Goal: Task Accomplishment & Management: Use online tool/utility

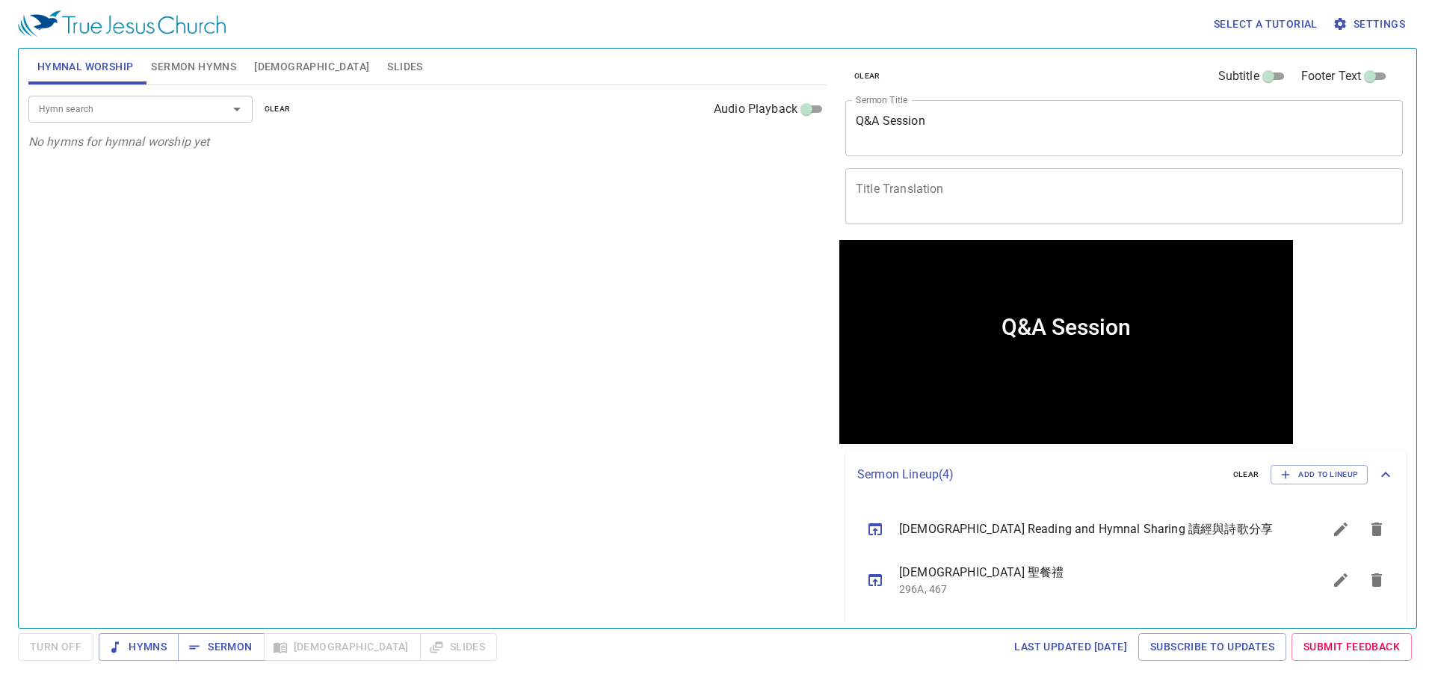
click at [187, 67] on span "Sermon Hymns" at bounding box center [193, 67] width 85 height 19
click at [65, 87] on div "Hymn search Hymn search clear Audio Playback" at bounding box center [427, 109] width 799 height 48
click at [32, 67] on button "Hymnal Worship" at bounding box center [85, 67] width 114 height 36
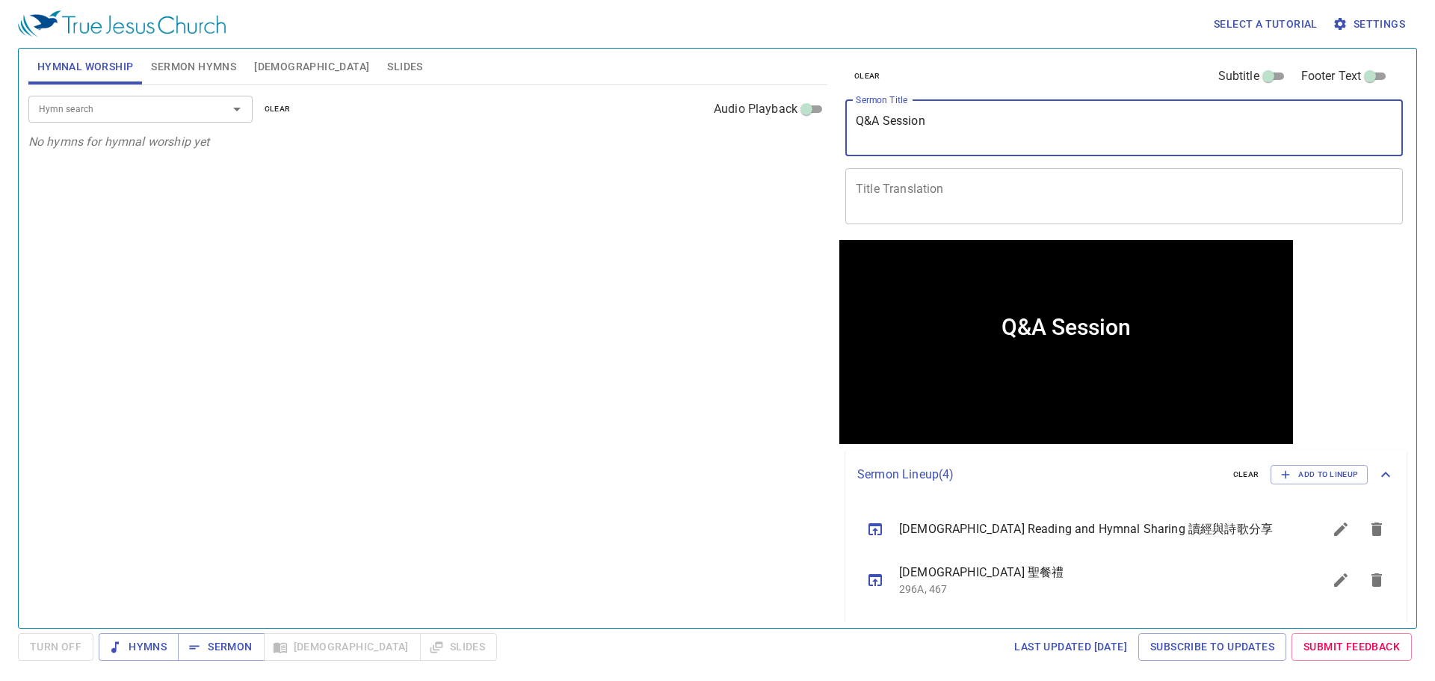
drag, startPoint x: 965, startPoint y: 125, endPoint x: 817, endPoint y: 132, distance: 148.8
click at [817, 132] on div "Hymnal Worship Sermon Hymns Bible Slides Hymn search Hymn search clear Audio Pl…" at bounding box center [717, 332] width 1390 height 579
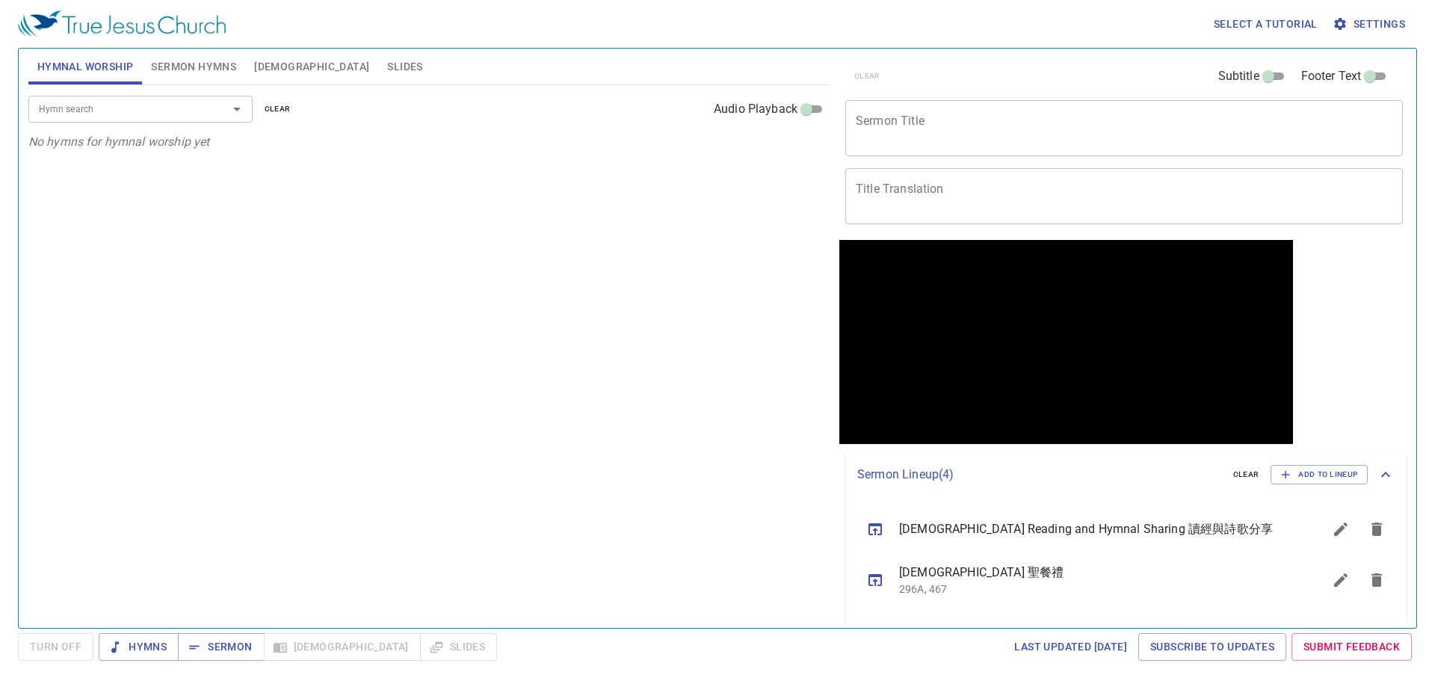
click at [665, 244] on div "Hymn search Hymn search clear Audio Playback No hymns for hymnal worship yet" at bounding box center [427, 350] width 799 height 530
click at [874, 129] on textarea "Sermon Title" at bounding box center [1123, 128] width 536 height 28
click at [688, 164] on div "Hymn search Hymn search clear Audio Playback No hymns for hymnal worship yet" at bounding box center [427, 350] width 799 height 530
drag, startPoint x: 190, startPoint y: 108, endPoint x: 191, endPoint y: 90, distance: 18.7
click at [190, 107] on input "Hymn search" at bounding box center [118, 108] width 171 height 17
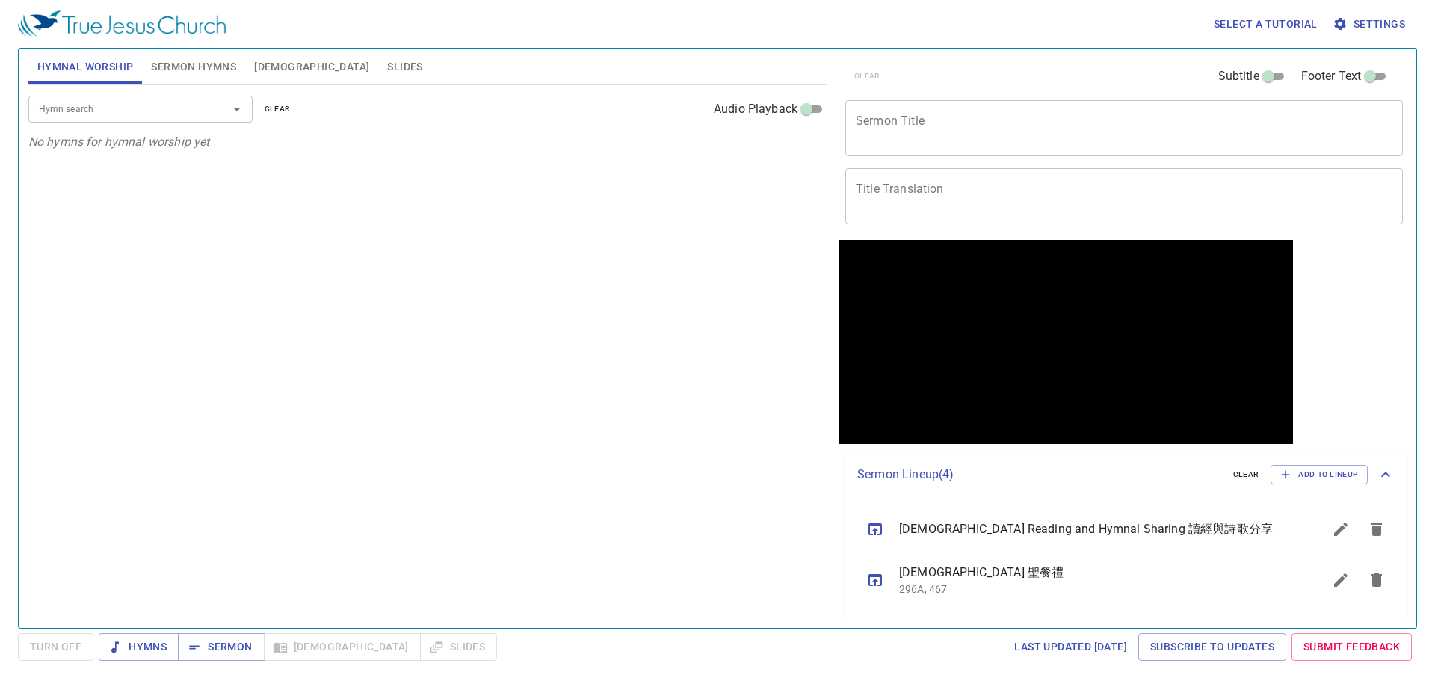
click at [179, 13] on img at bounding box center [122, 23] width 208 height 27
click at [163, 58] on span "Sermon Hymns" at bounding box center [193, 67] width 85 height 19
click at [110, 89] on div "Hymn search Hymn search clear Audio Playback" at bounding box center [427, 109] width 799 height 48
click at [109, 56] on button "Hymnal Worship" at bounding box center [85, 67] width 114 height 36
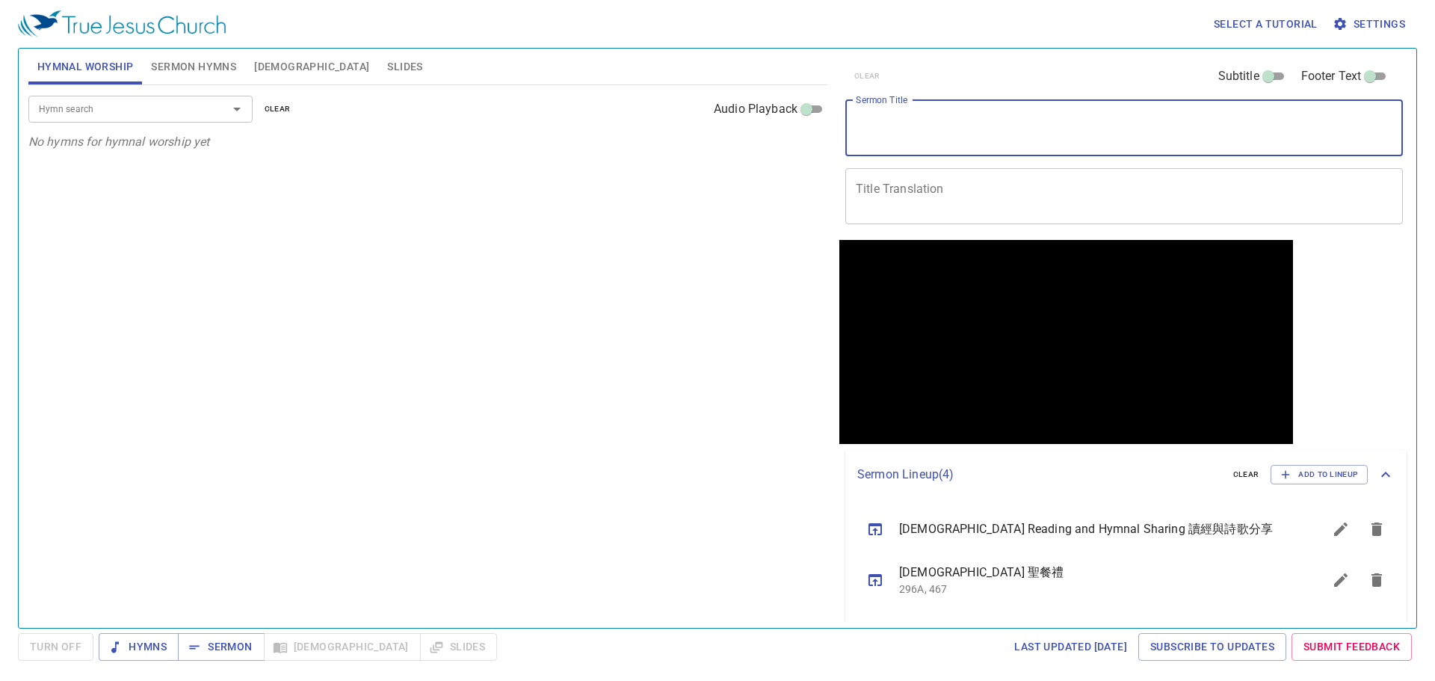
click at [1020, 119] on textarea "Sermon Title" at bounding box center [1123, 128] width 536 height 28
paste textarea "The Gospels 福音書 Dn. Keoni Yang"
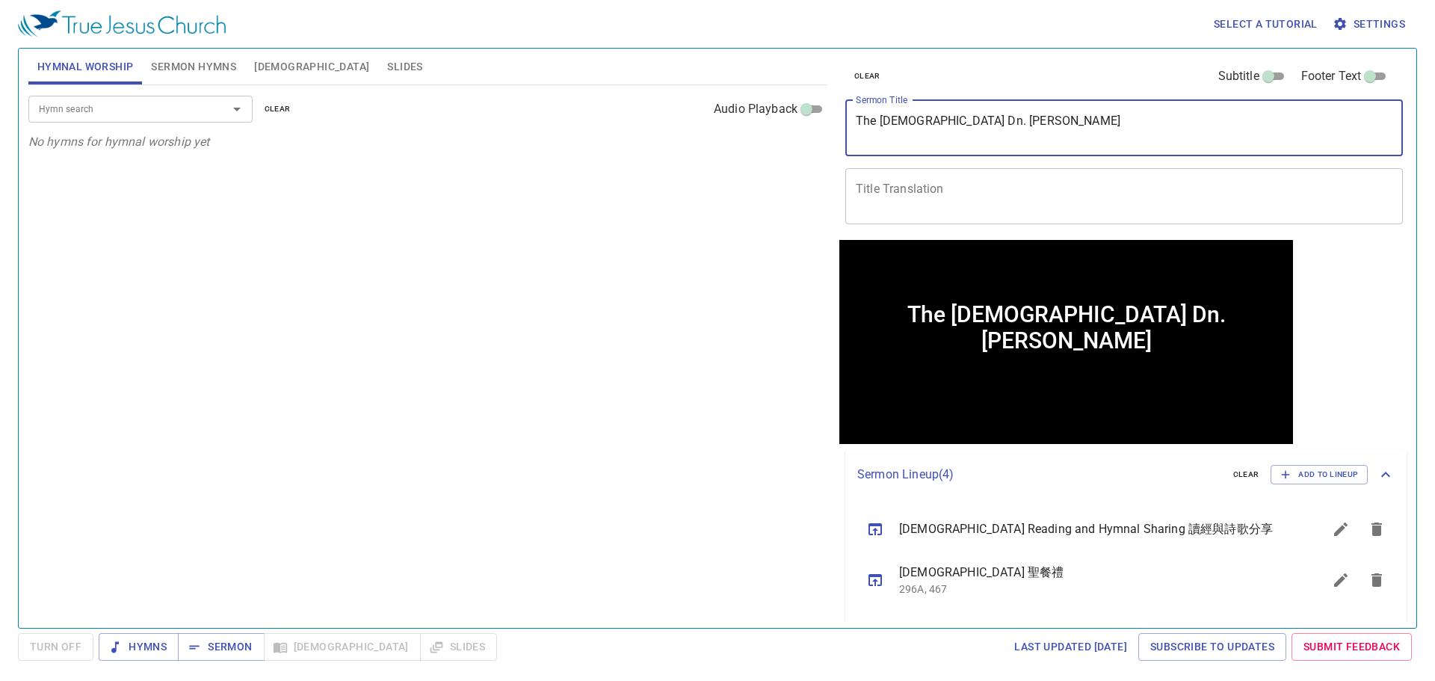
click at [987, 179] on div "x Title Translation" at bounding box center [1123, 196] width 557 height 56
drag, startPoint x: 965, startPoint y: 117, endPoint x: 921, endPoint y: 126, distance: 44.1
click at [921, 126] on textarea "The Gospels 福音書 Dn. Keoni Yang" at bounding box center [1123, 128] width 536 height 28
type textarea "The GospelsDn. Keoni Yang"
click at [897, 208] on textarea "Title Translation" at bounding box center [1123, 196] width 536 height 28
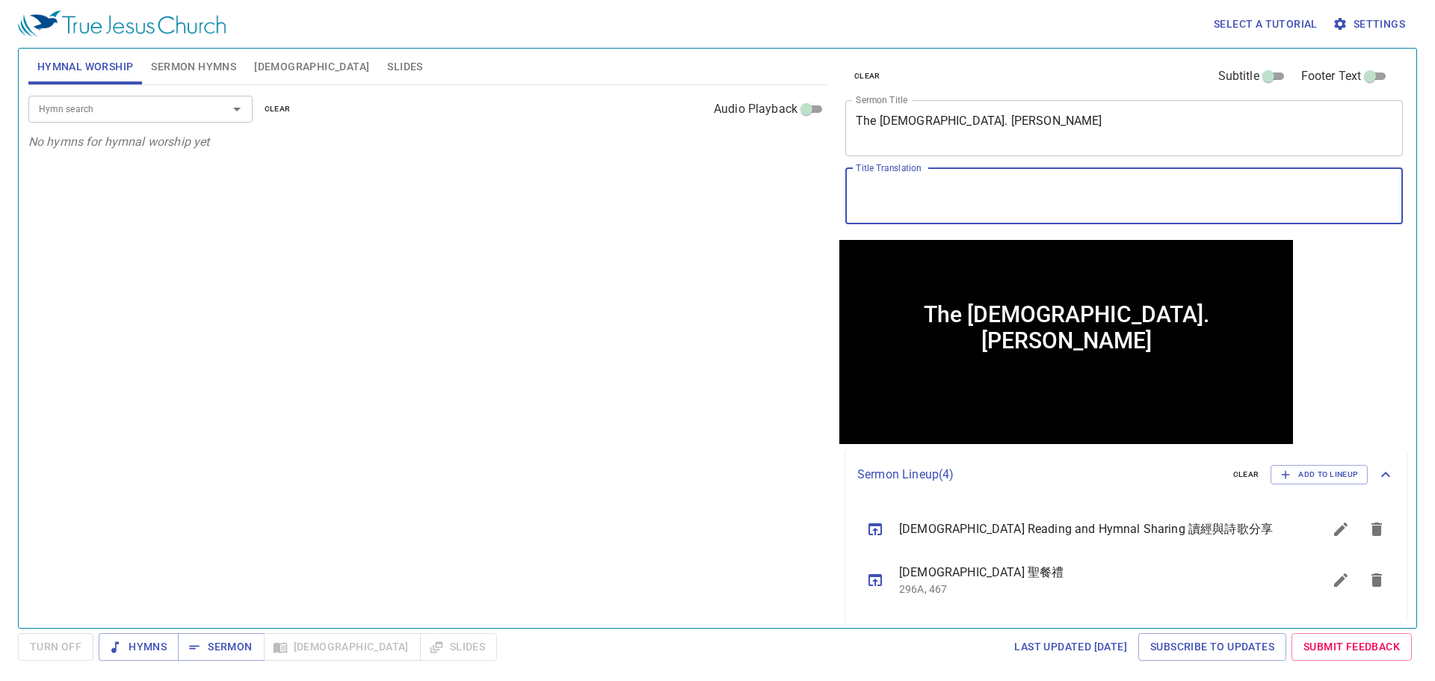
paste textarea "福音書"
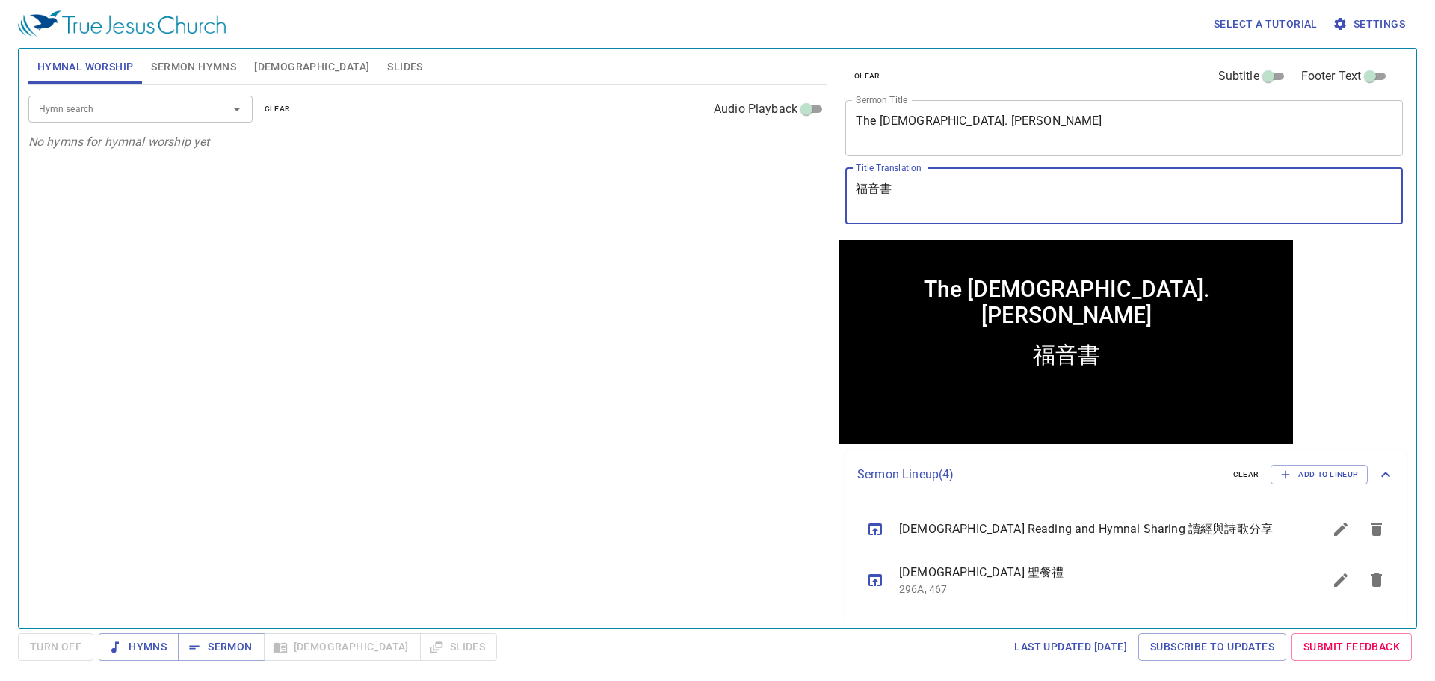
type textarea "福音書"
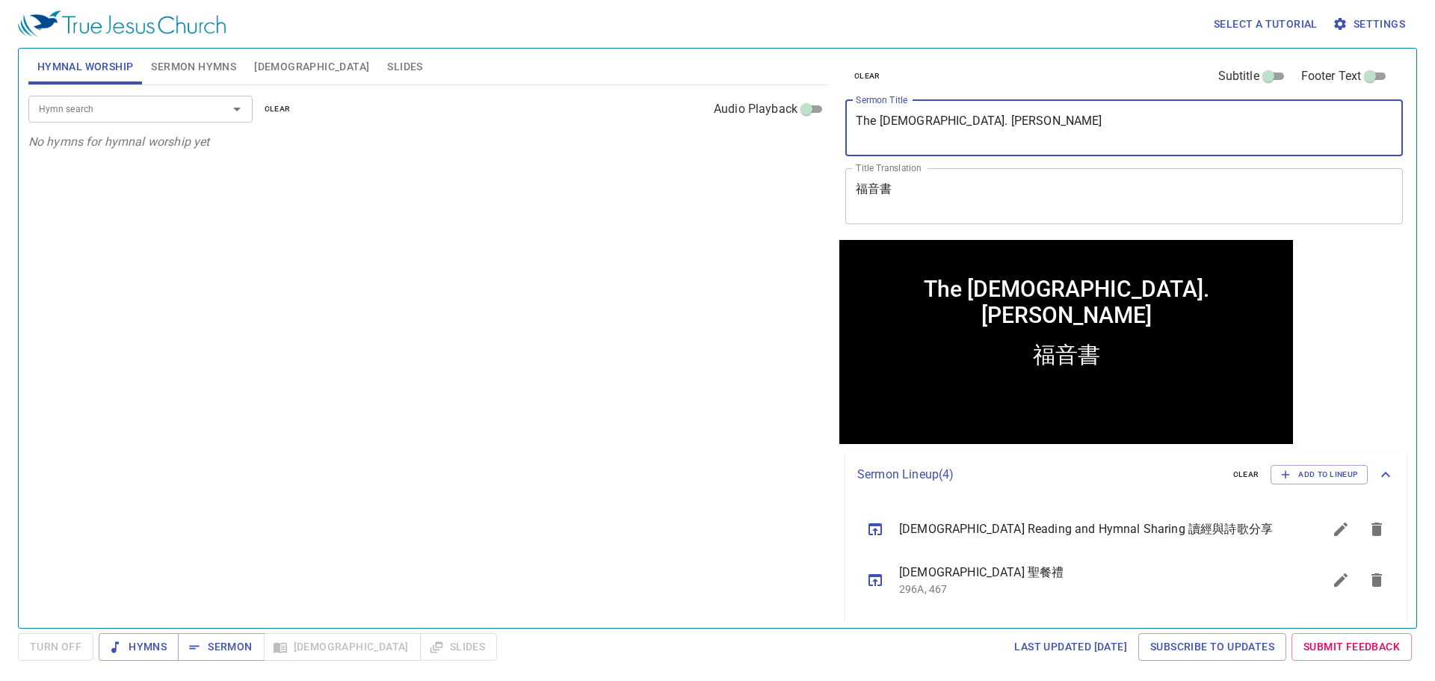
click at [922, 127] on textarea "The GospelsDn. Keoni Yang" at bounding box center [1123, 128] width 536 height 28
click at [921, 191] on textarea "福音書" at bounding box center [1123, 196] width 536 height 28
drag, startPoint x: 1021, startPoint y: 122, endPoint x: 717, endPoint y: 313, distance: 358.6
click at [717, 313] on div "Hymnal Worship Sermon Hymns Bible Slides Hymn search Hymn search clear Audio Pl…" at bounding box center [717, 332] width 1390 height 579
click at [935, 125] on textarea "The Gospels Dn. Keoni Yang" at bounding box center [1123, 128] width 536 height 28
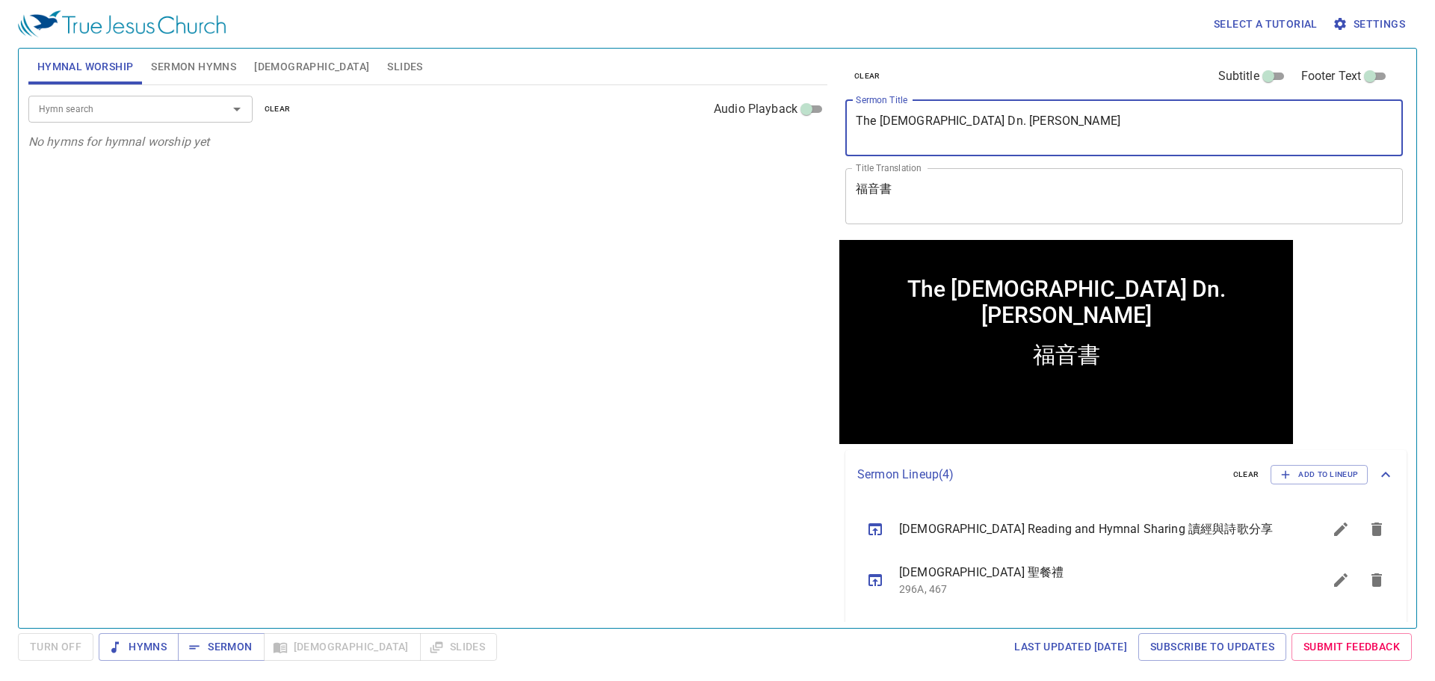
click at [938, 119] on textarea "The Gospels Dn. Keoni Yang" at bounding box center [1123, 128] width 536 height 28
click at [1003, 129] on textarea "The Gospels Dn. Keoni Yang" at bounding box center [1123, 128] width 536 height 28
click at [1027, 125] on textarea "The Gospels Dn. Keoni Yang" at bounding box center [1123, 128] width 536 height 28
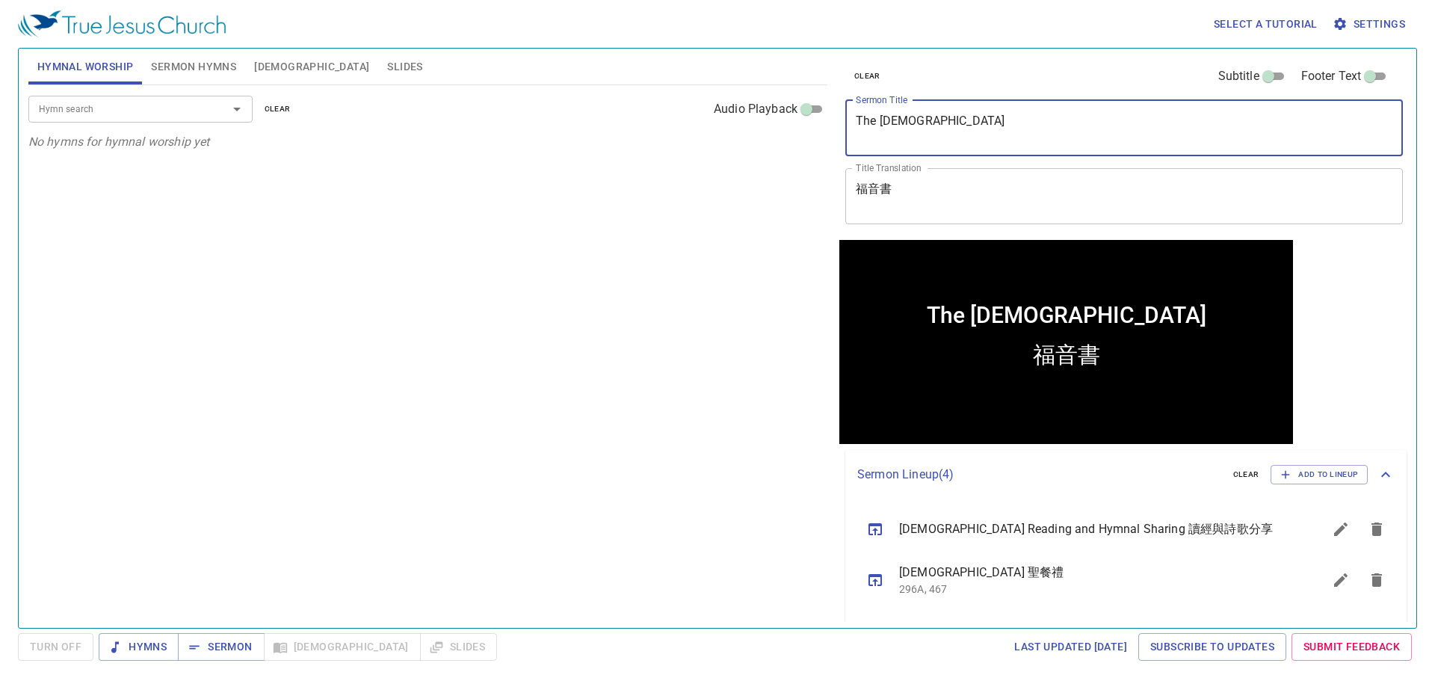
type textarea "The Gospels"
click at [677, 330] on div "Hymn search Hymn search clear Audio Playback No hymns for hymnal worship yet" at bounding box center [427, 350] width 799 height 530
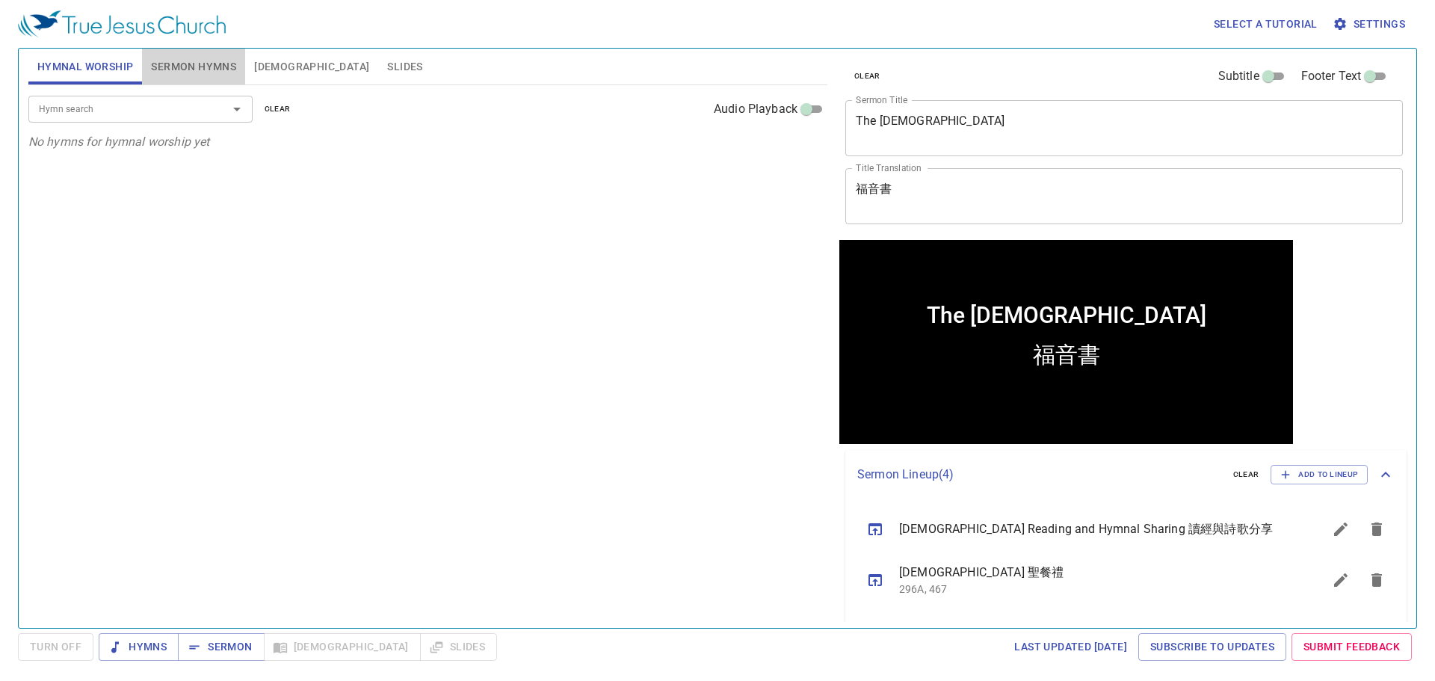
click at [185, 69] on span "Sermon Hymns" at bounding box center [193, 67] width 85 height 19
click at [137, 122] on div "Hymn search" at bounding box center [140, 109] width 224 height 26
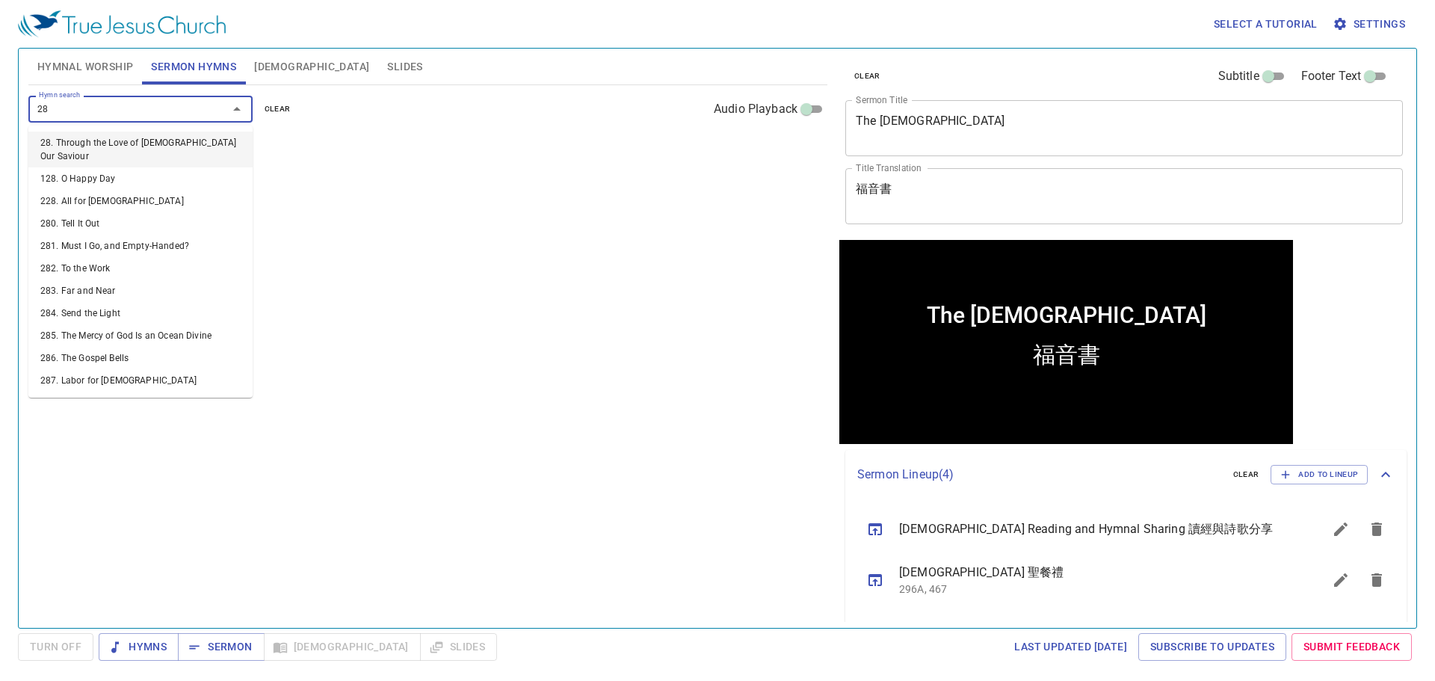
type input "286"
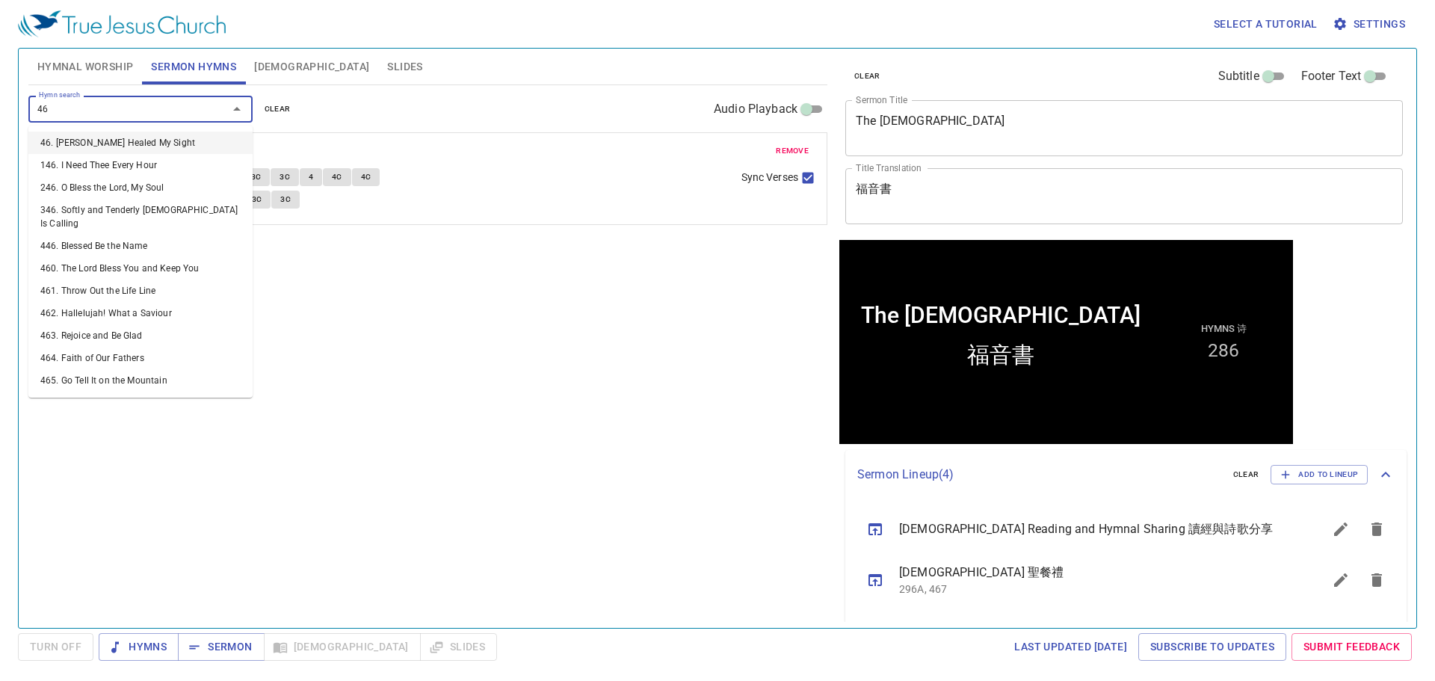
type input "464"
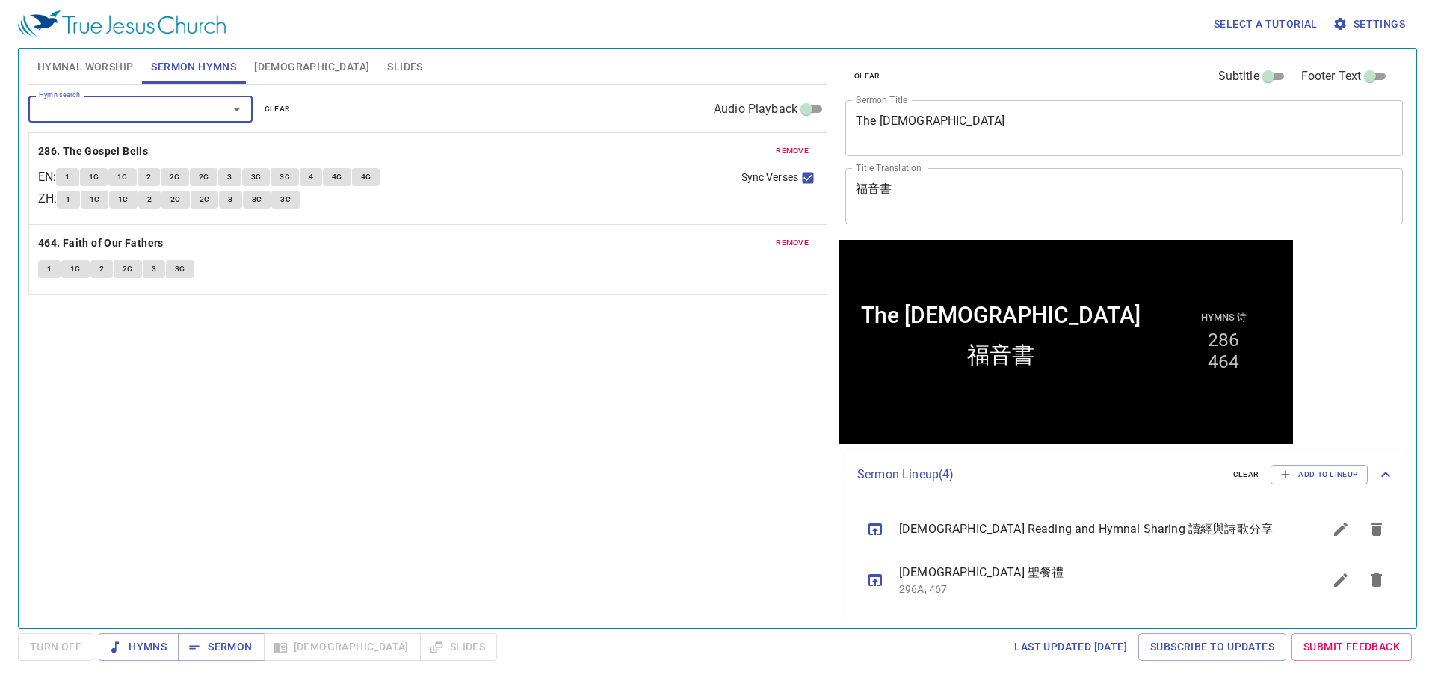
click at [387, 62] on span "Slides" at bounding box center [404, 67] width 35 height 19
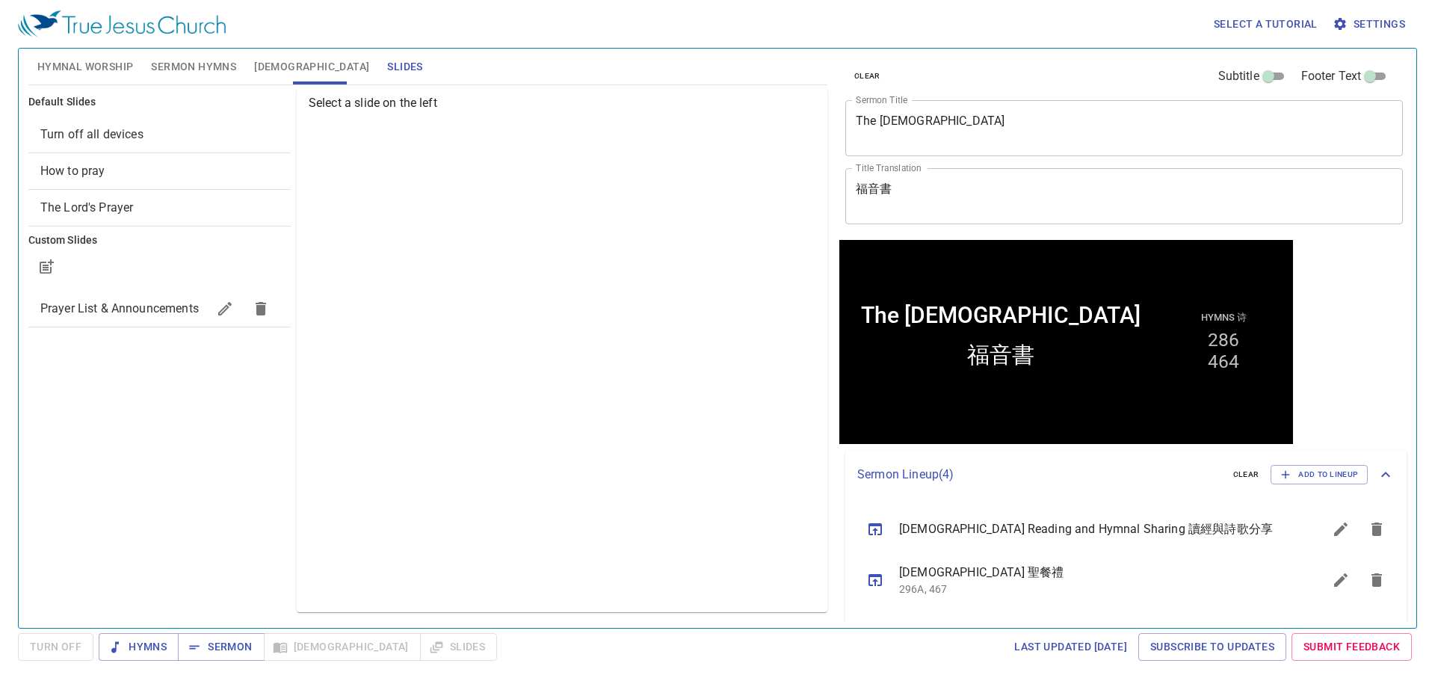
click at [241, 70] on button "Sermon Hymns" at bounding box center [193, 67] width 103 height 36
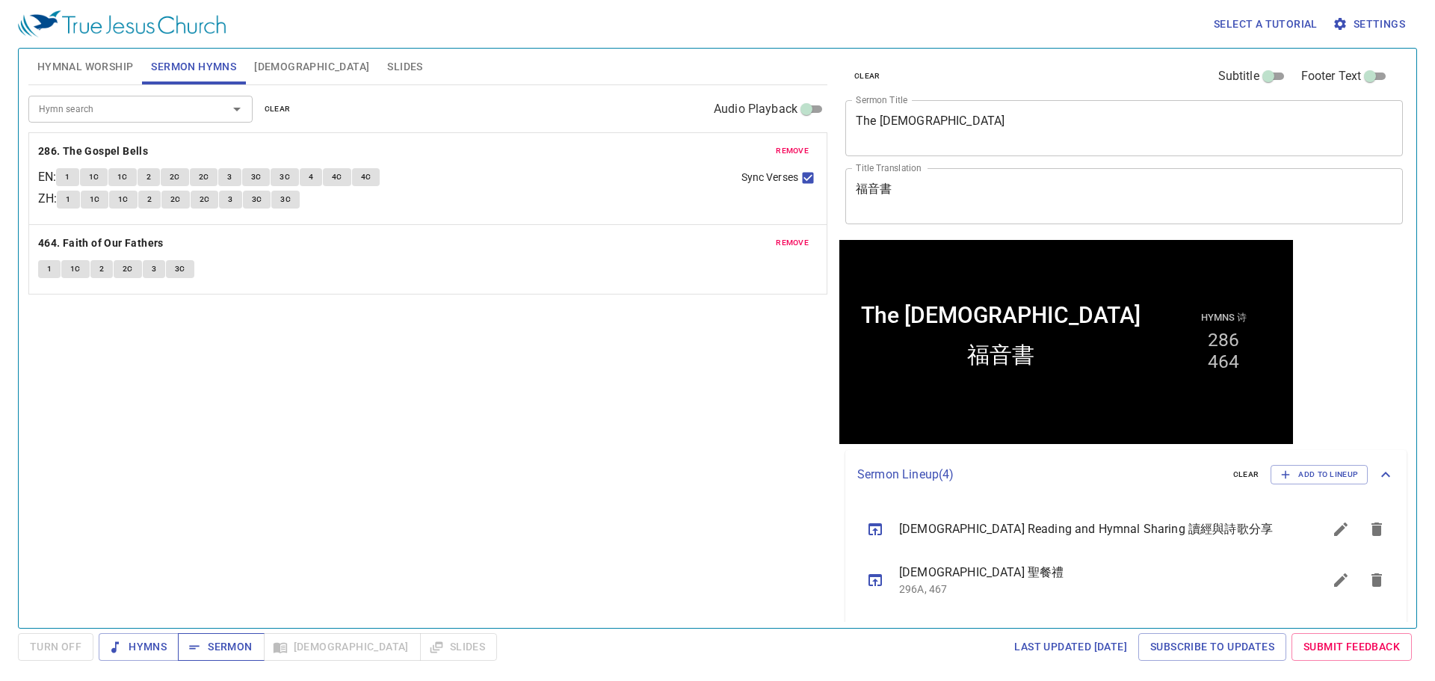
click at [218, 646] on span "Sermon" at bounding box center [221, 646] width 62 height 19
click at [516, 132] on div "Hymn search Hymn search clear Audio Playback" at bounding box center [427, 109] width 799 height 48
click at [66, 81] on button "Hymnal Worship" at bounding box center [85, 67] width 114 height 36
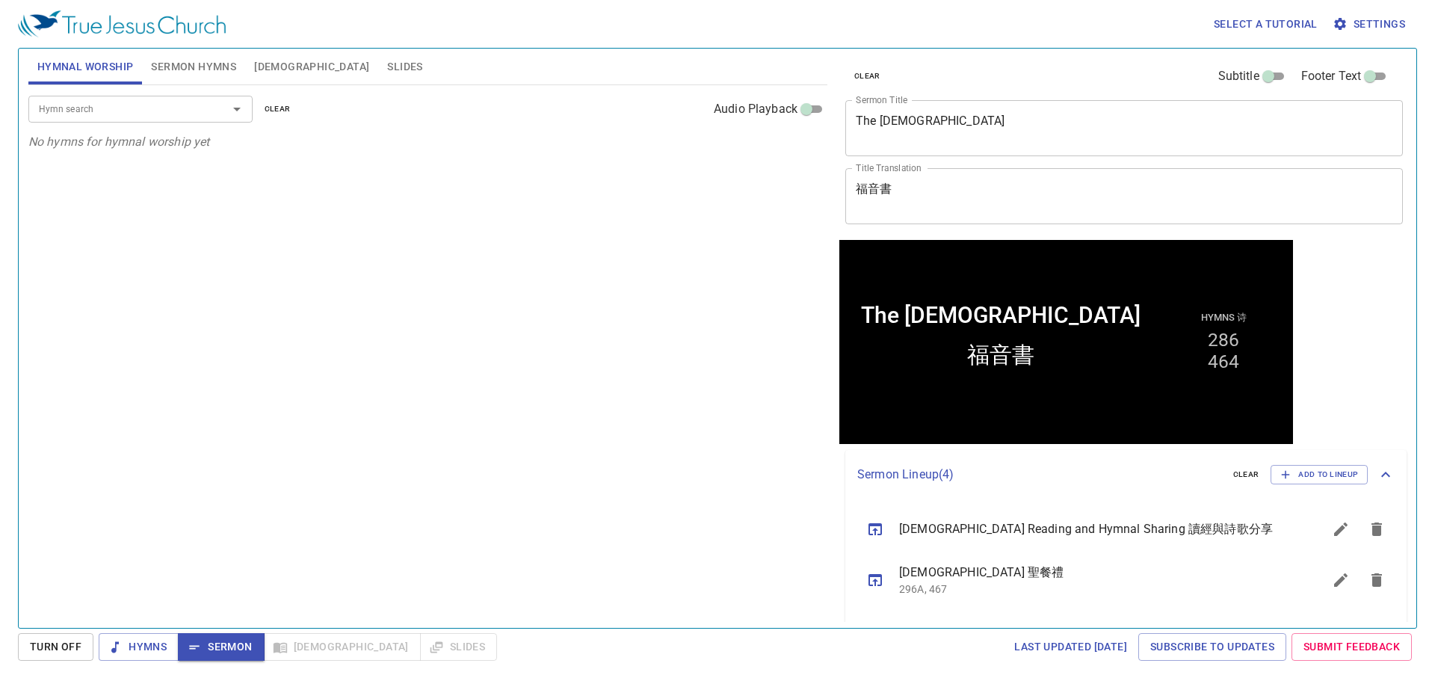
drag, startPoint x: 239, startPoint y: 48, endPoint x: 206, endPoint y: 73, distance: 41.5
click at [230, 58] on div "Hymnal Worship Sermon Hymns Bible Slides Hymn search Hymn search clear Audio Pl…" at bounding box center [717, 338] width 1399 height 581
click at [206, 73] on span "Sermon Hymns" at bounding box center [193, 67] width 85 height 19
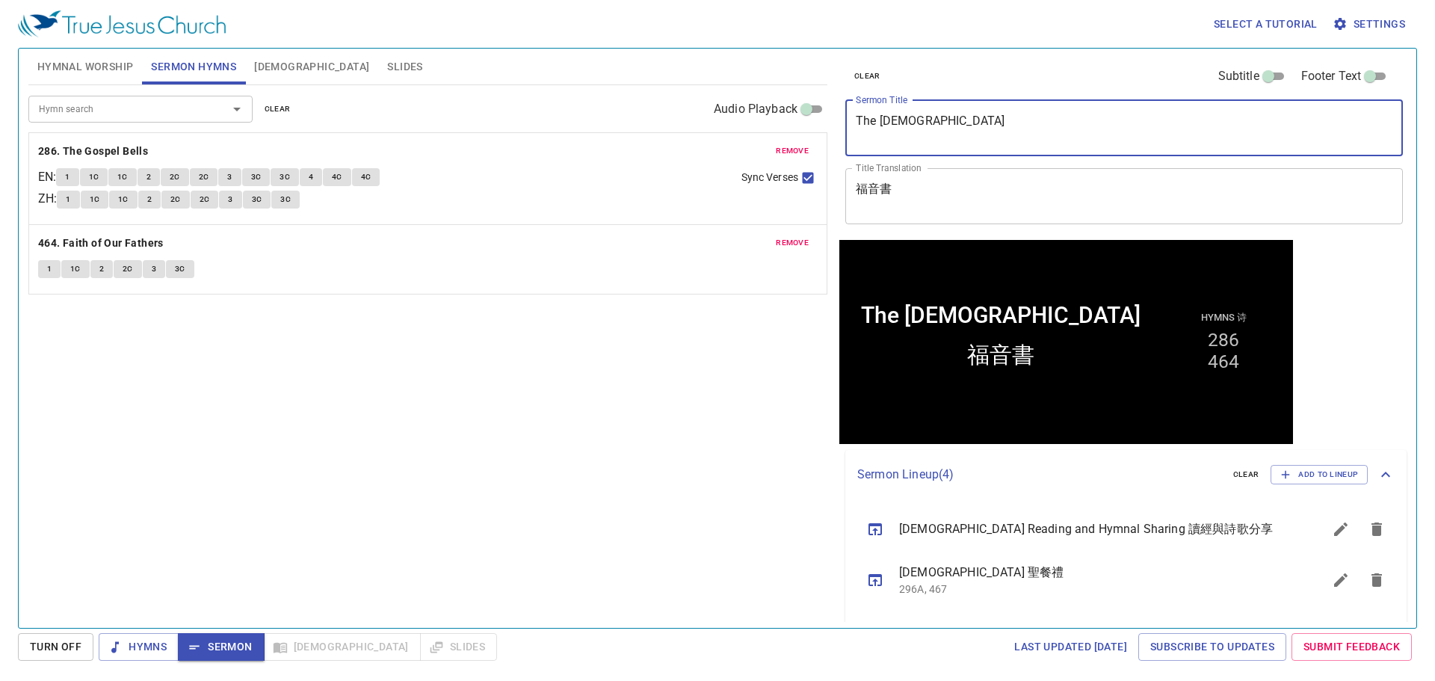
click at [959, 118] on textarea "The Gospels" at bounding box center [1123, 128] width 536 height 28
type textarea "The [DEMOGRAPHIC_DATA]"
click at [592, 407] on div "Hymn search Hymn search clear Audio Playback remove 286. The Gospel Bells EN : …" at bounding box center [427, 350] width 799 height 530
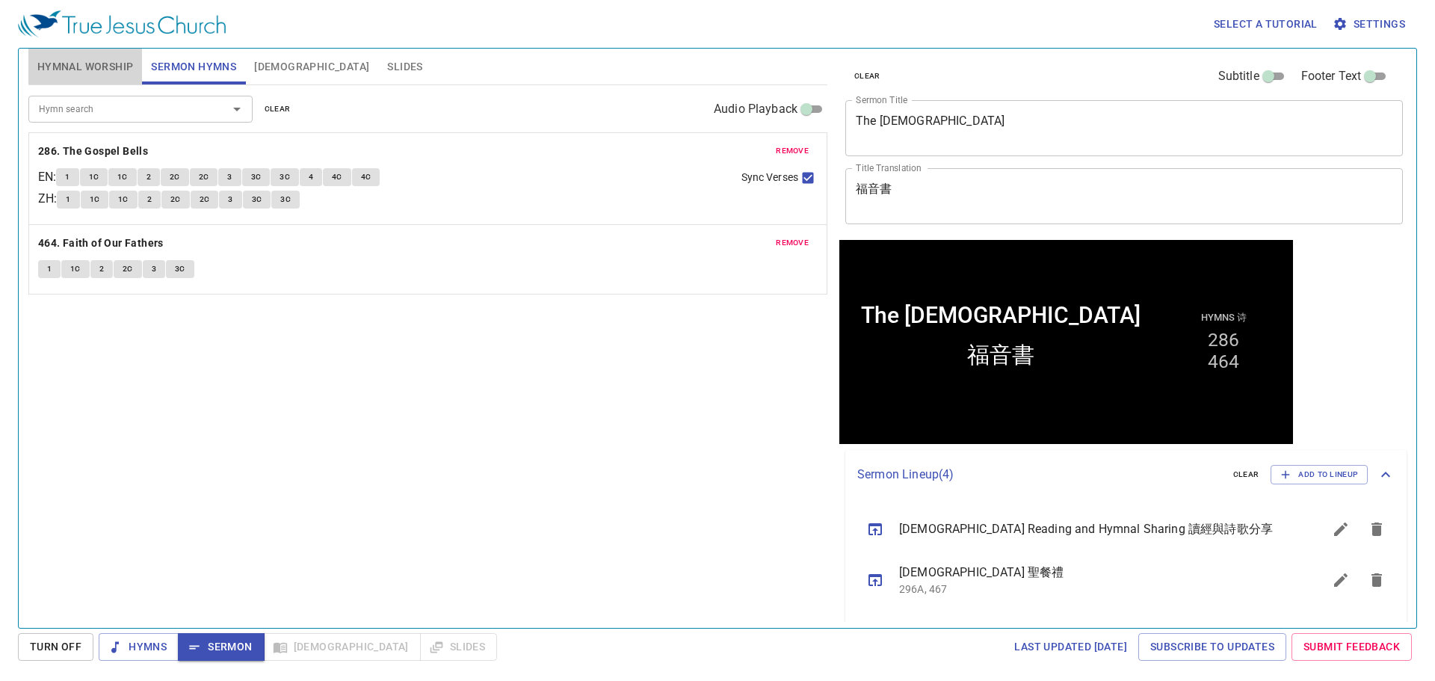
click at [81, 55] on button "Hymnal Worship" at bounding box center [85, 67] width 114 height 36
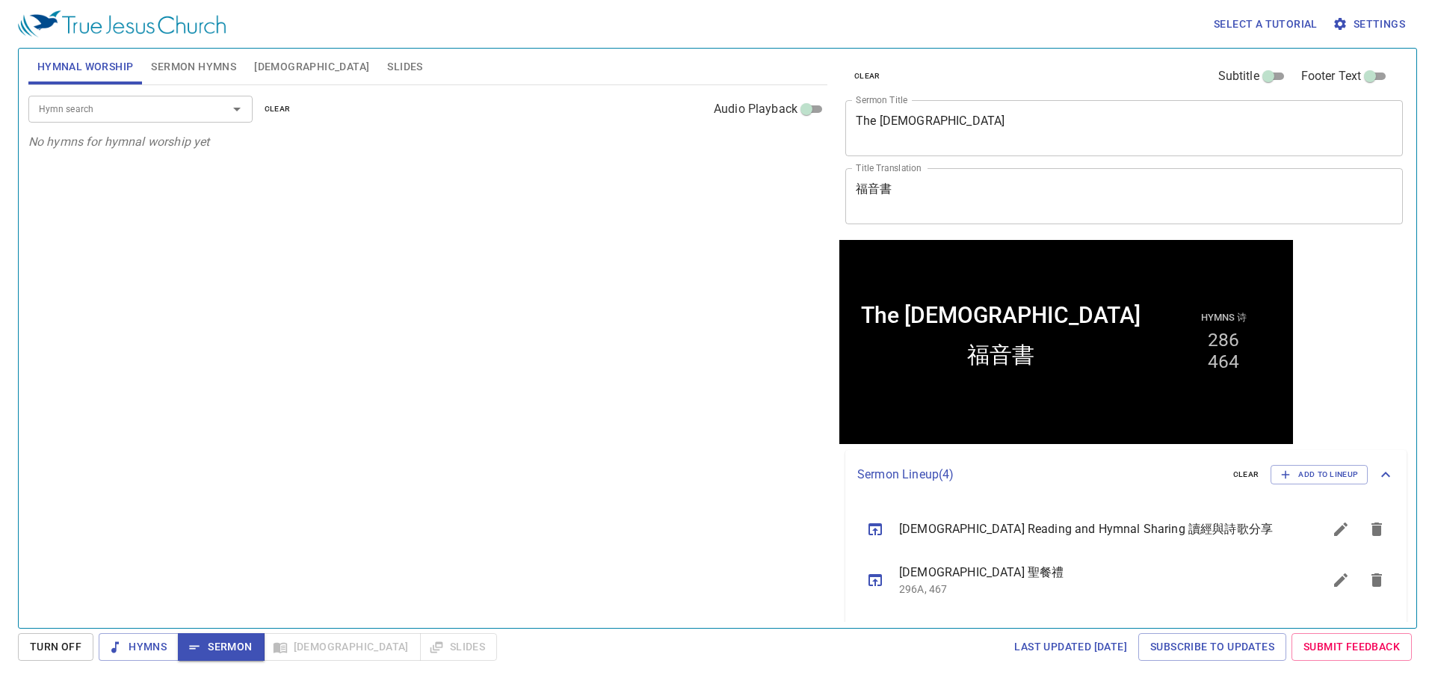
click at [99, 112] on input "Hymn search" at bounding box center [118, 108] width 171 height 17
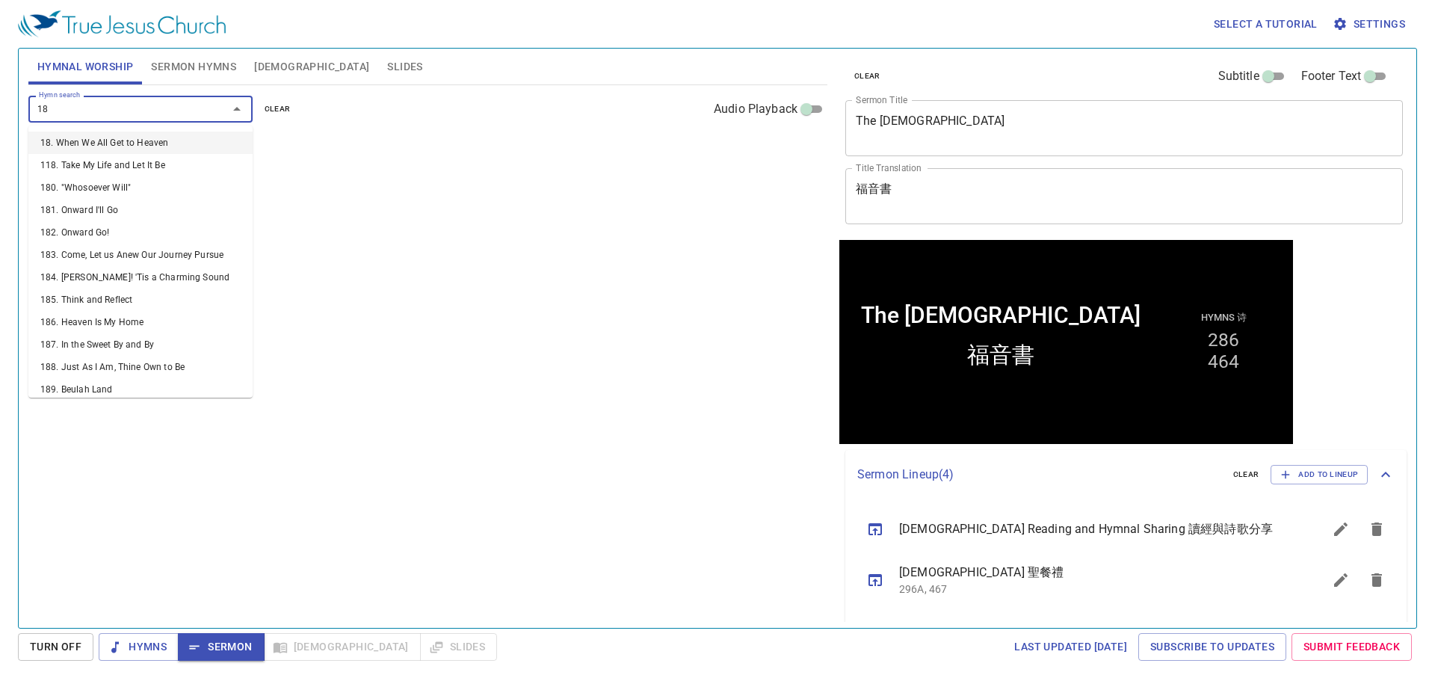
type input "180"
type input "427"
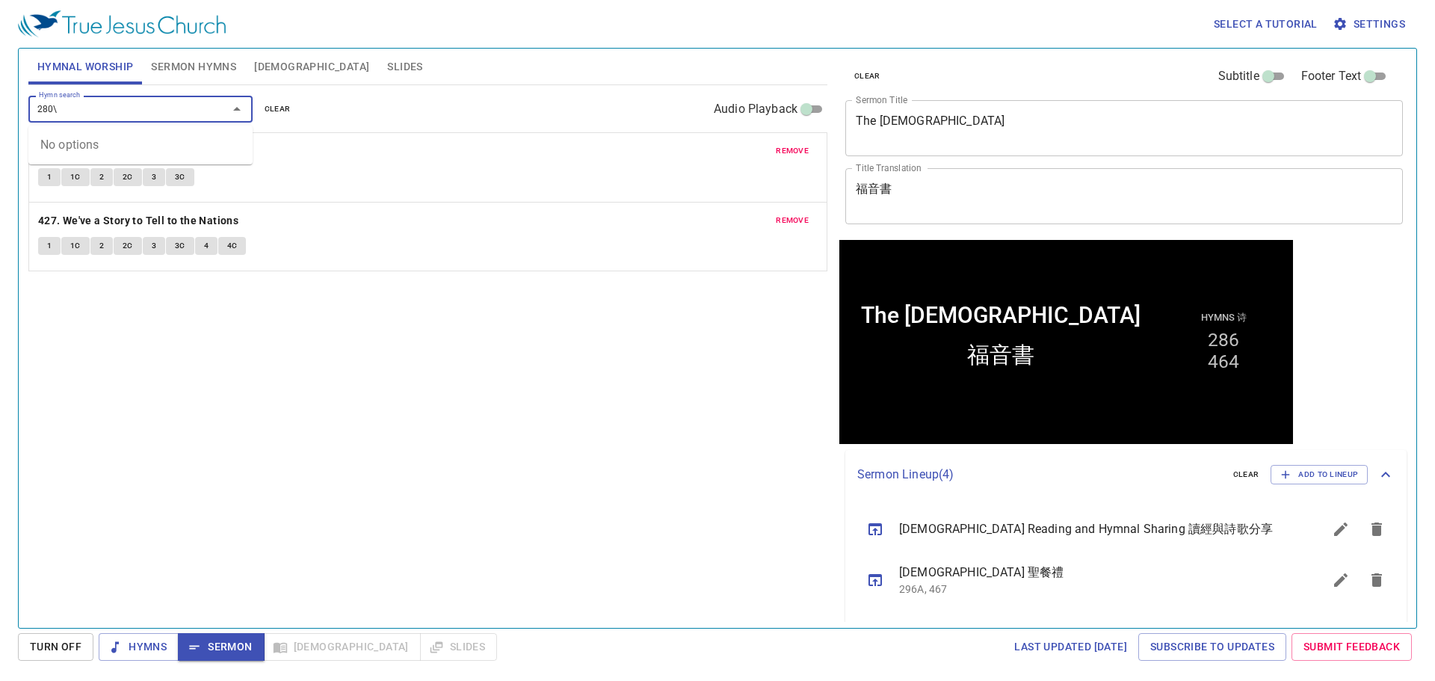
type input "280"
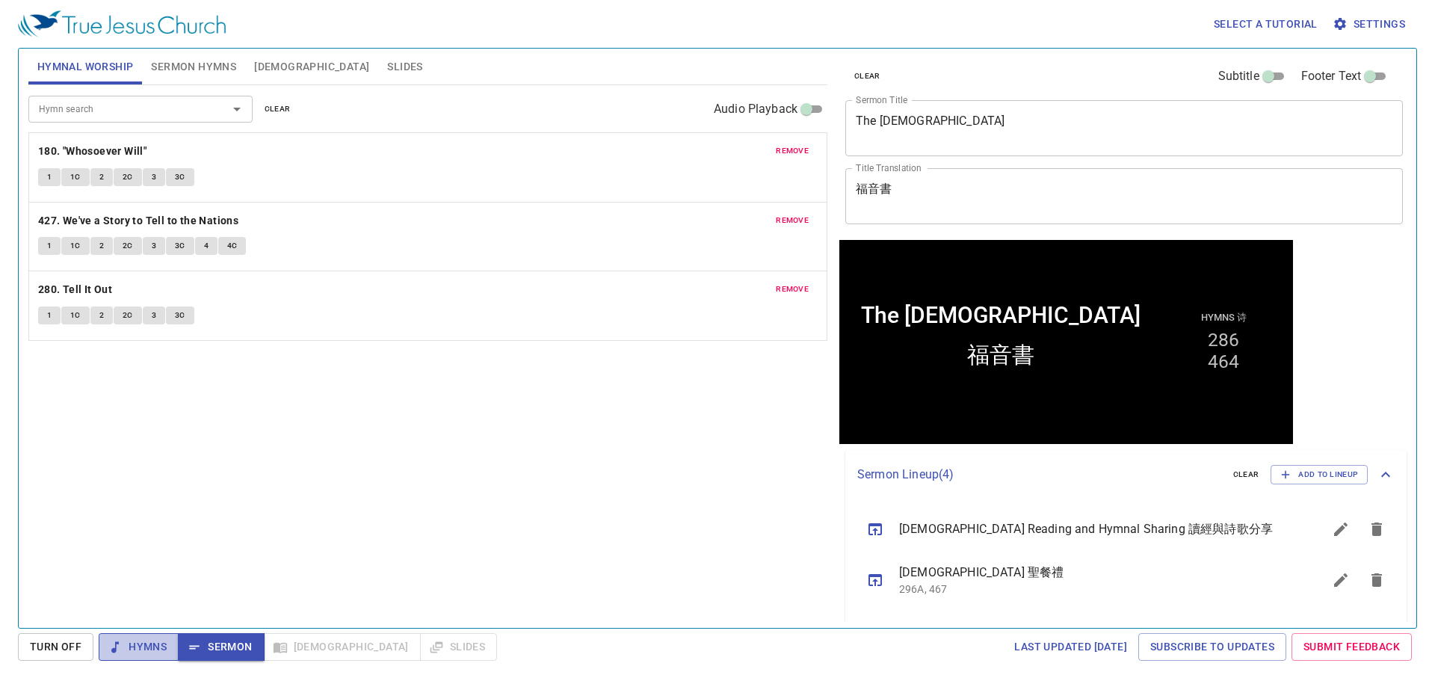
click at [149, 649] on span "Hymns" at bounding box center [139, 646] width 56 height 19
click at [140, 155] on b "180. "Whosoever Will"" at bounding box center [92, 151] width 108 height 19
click at [42, 176] on button "1" at bounding box center [49, 177] width 22 height 18
click at [375, 202] on div "remove 427. We've a Story to Tell to the Nations 1 1C 2 2C 3 3C 4 4C" at bounding box center [427, 236] width 797 height 69
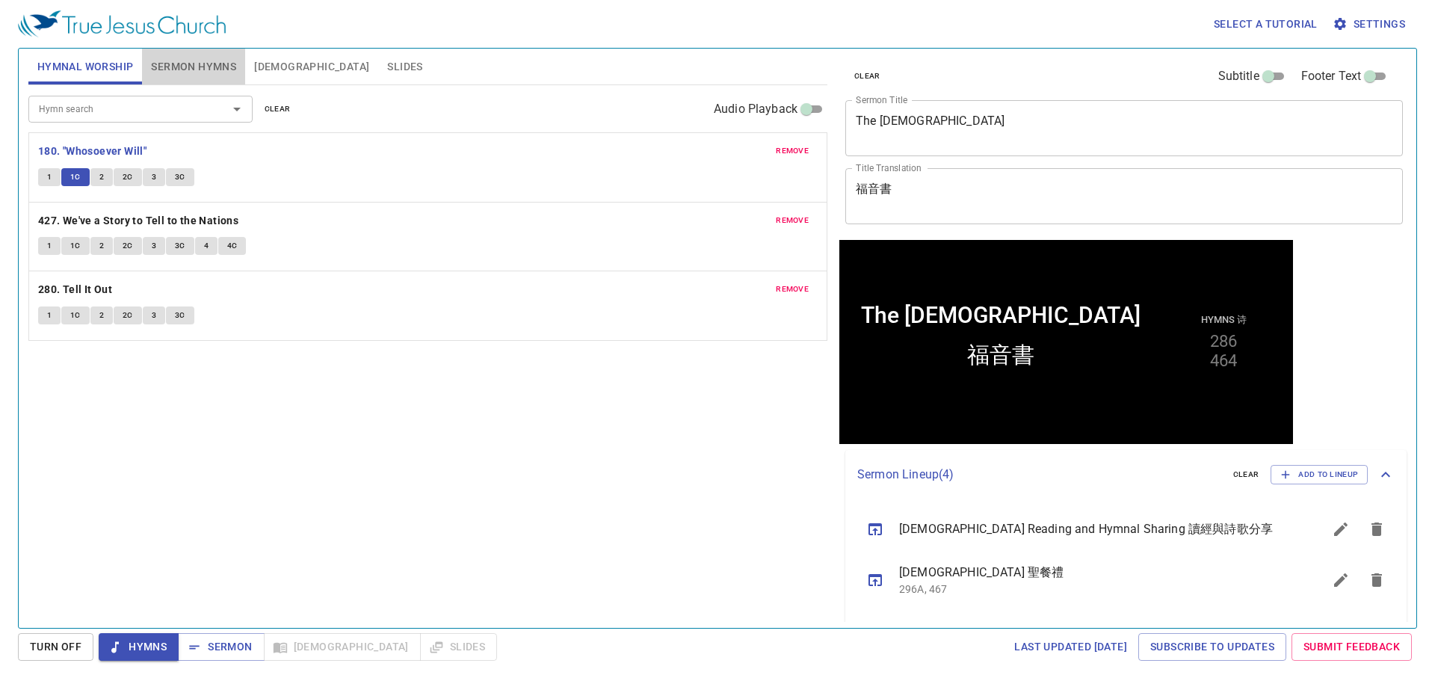
click at [214, 59] on span "Sermon Hymns" at bounding box center [193, 67] width 85 height 19
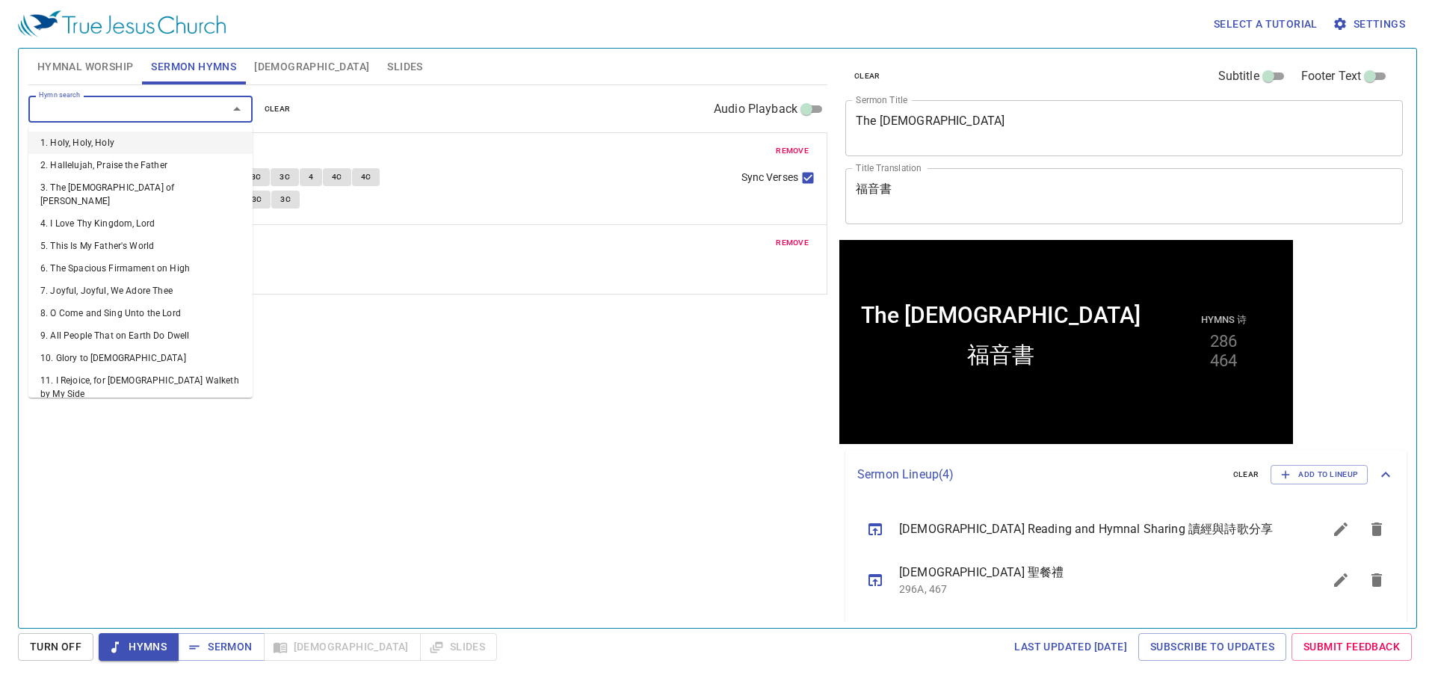
click at [191, 106] on input "Hymn search" at bounding box center [118, 108] width 171 height 17
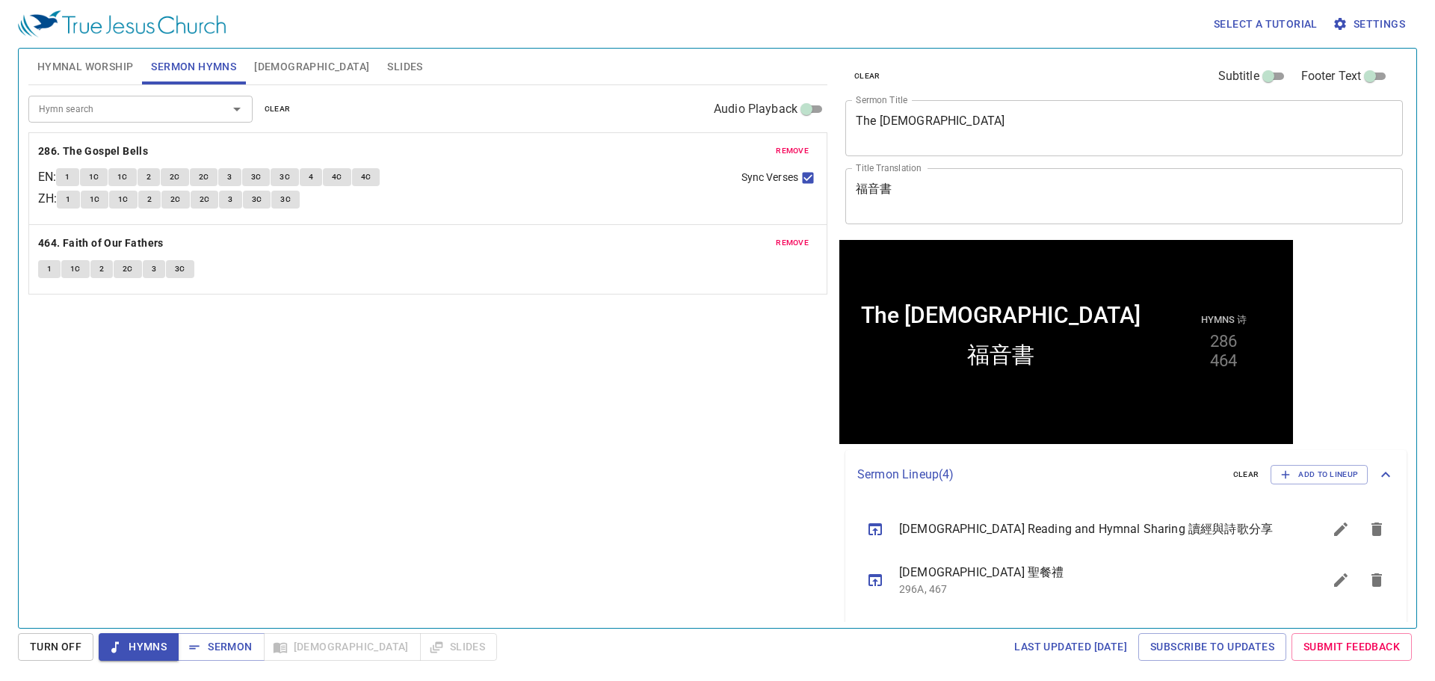
click at [477, 213] on div "remove 286. The Gospel Bells EN : 1 1C 1C 2 2C 2C 3 3C 3C 4 4C 4C ZH : 1 1C 1C …" at bounding box center [427, 178] width 797 height 91
click at [117, 85] on div "Hymn search Hymn search clear Audio Playback" at bounding box center [427, 109] width 799 height 48
click at [121, 63] on span "Hymnal Worship" at bounding box center [85, 67] width 96 height 19
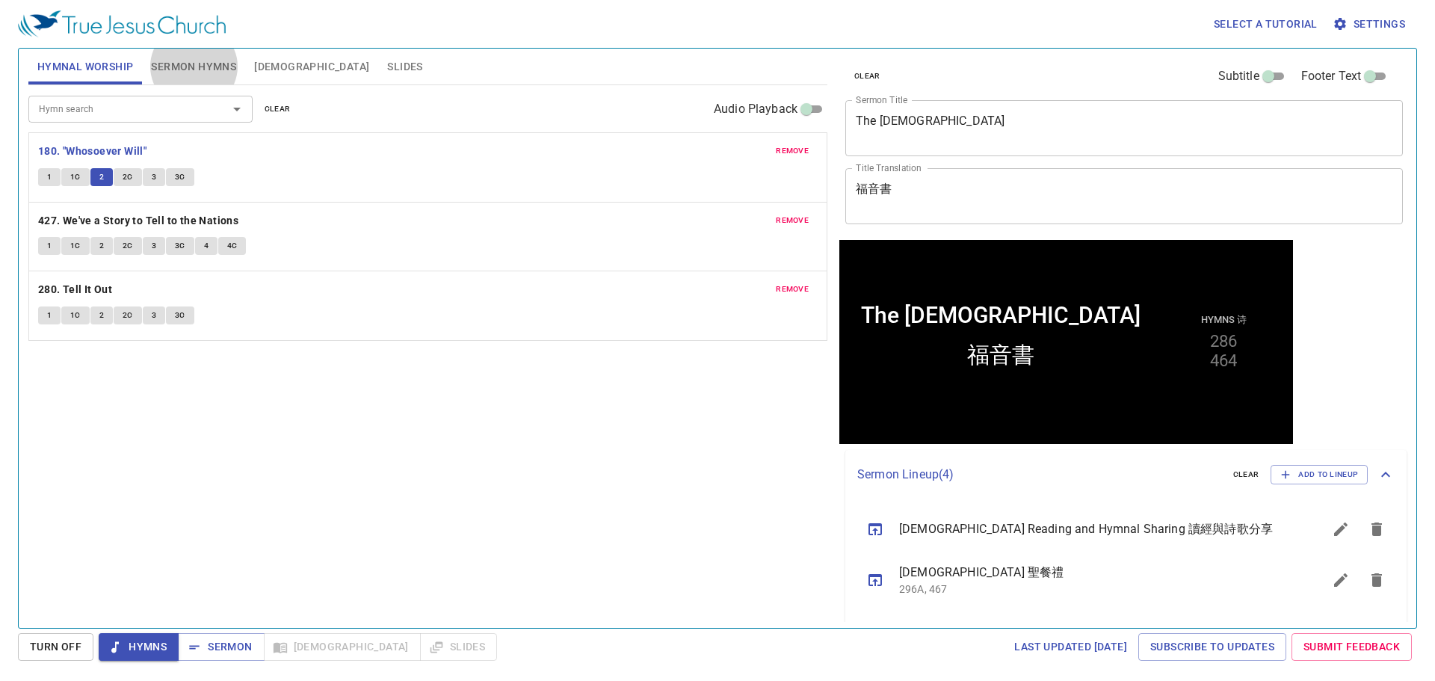
click at [300, 151] on p "180. "Whosoever Will"" at bounding box center [427, 151] width 779 height 19
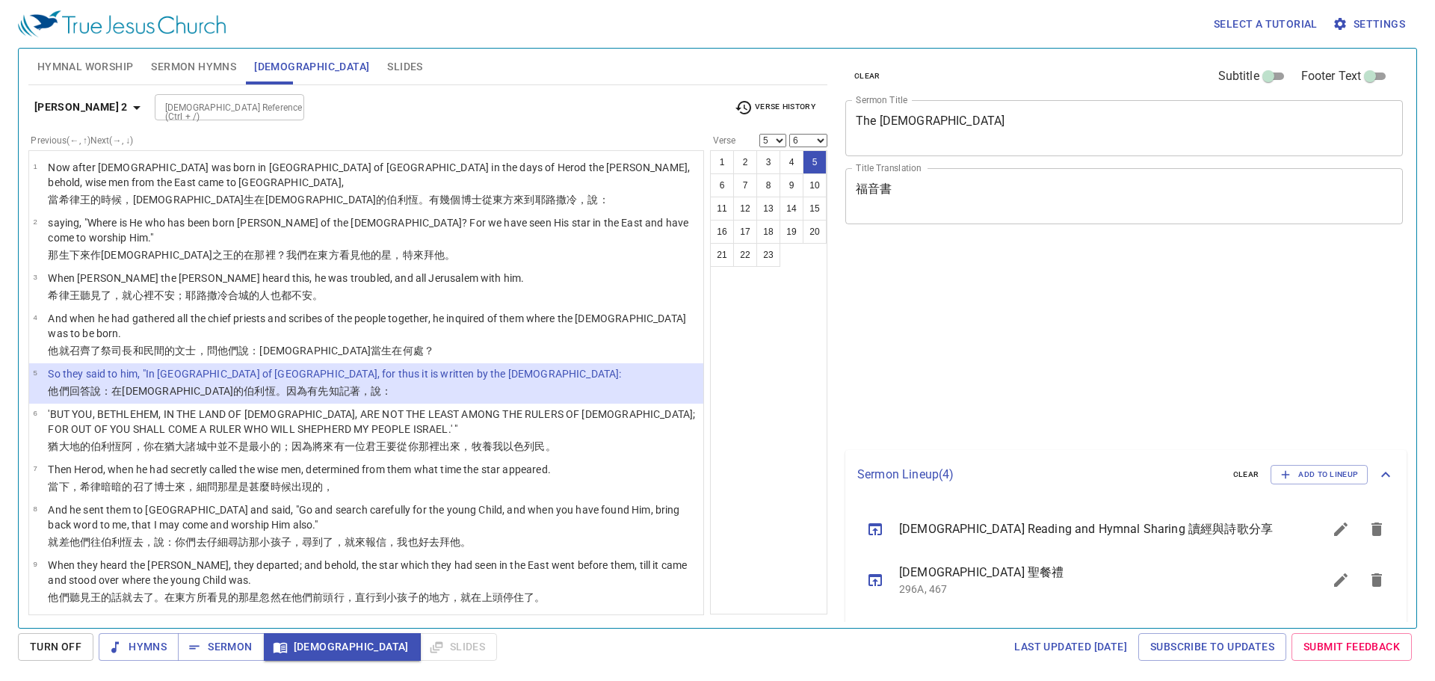
select select "5"
select select "6"
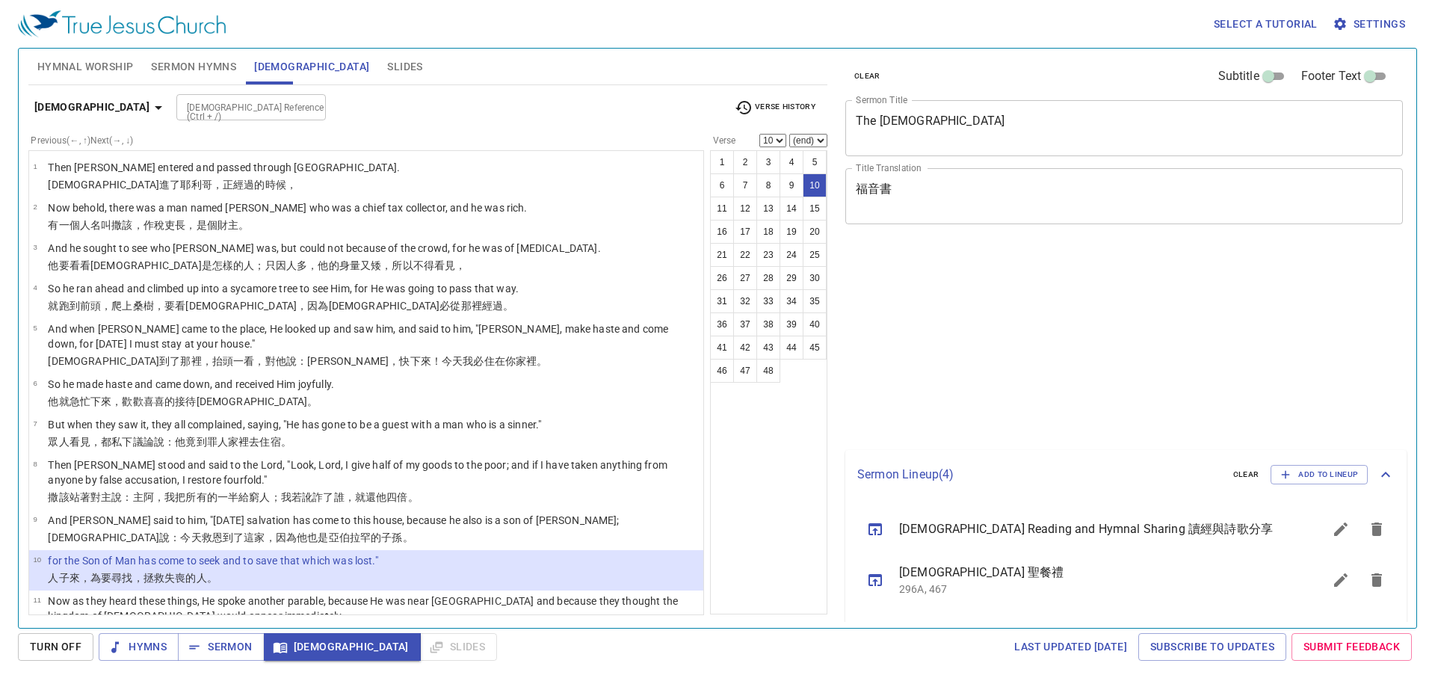
select select "10"
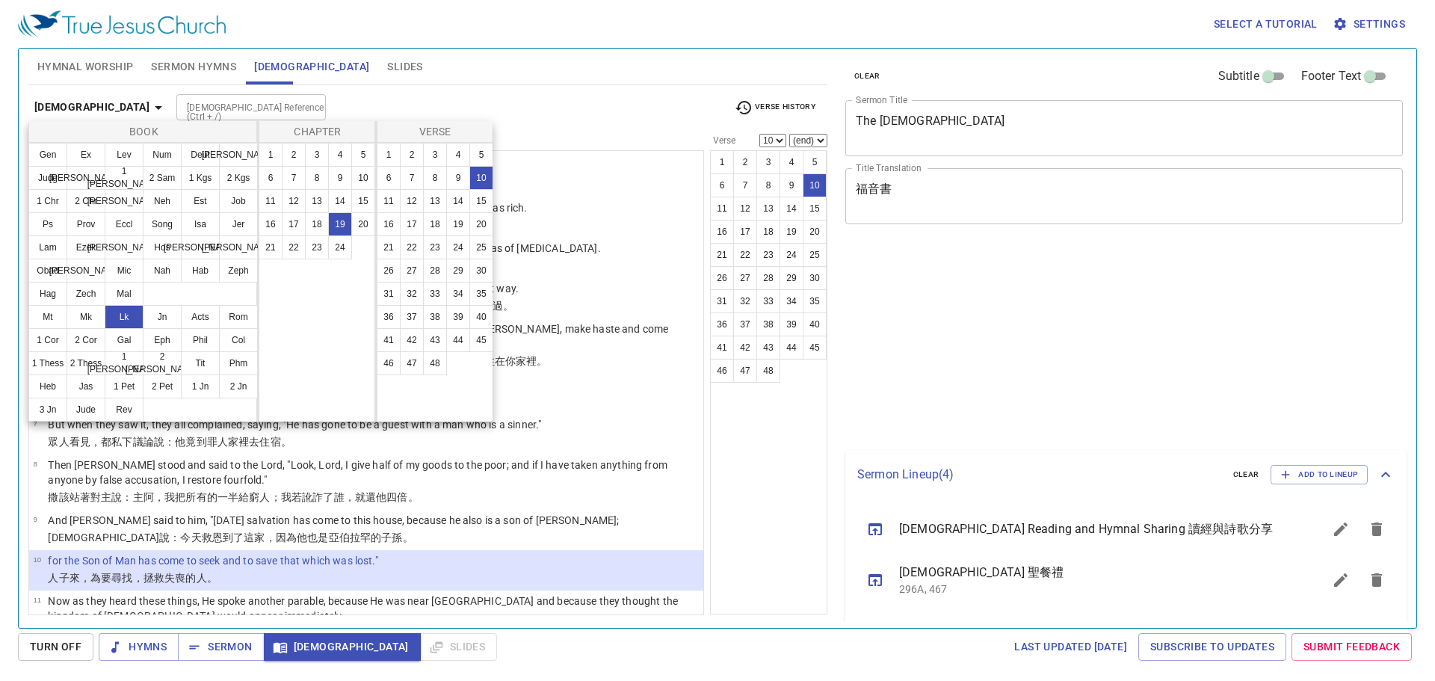
select select "10"
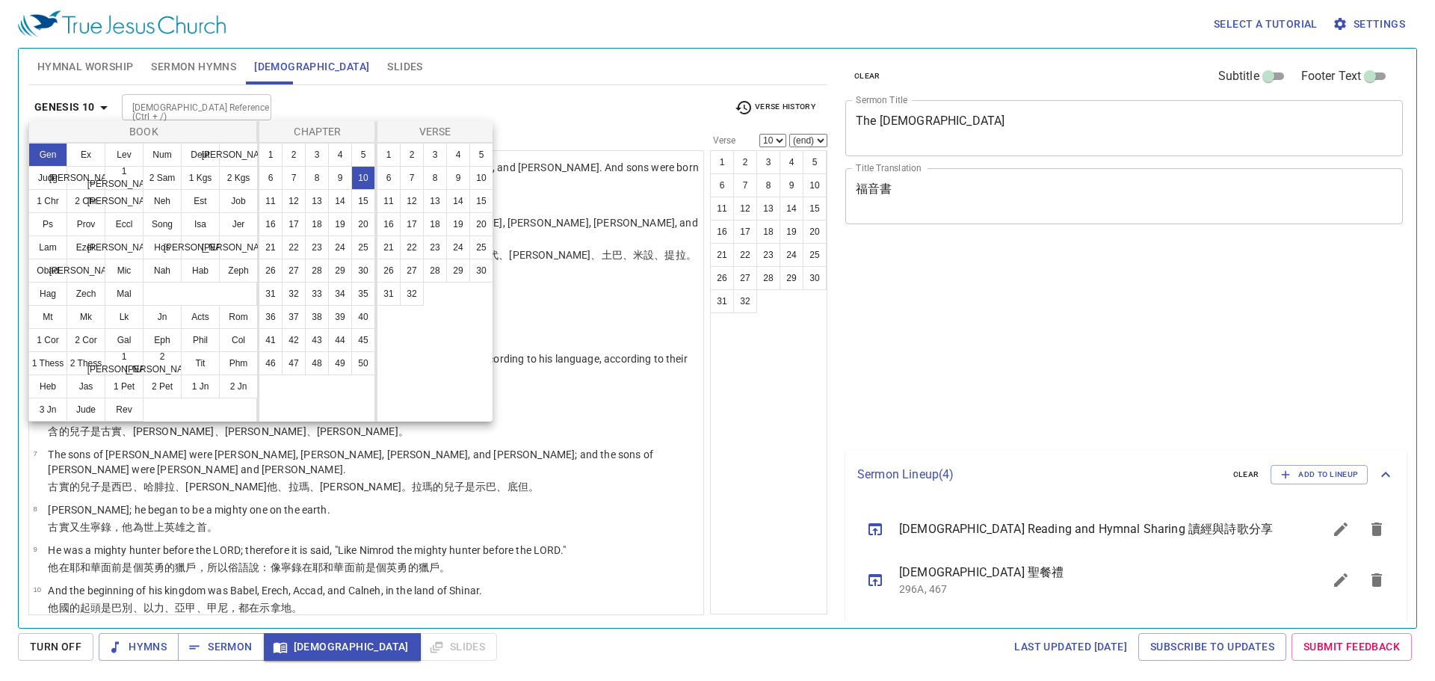
select select "10"
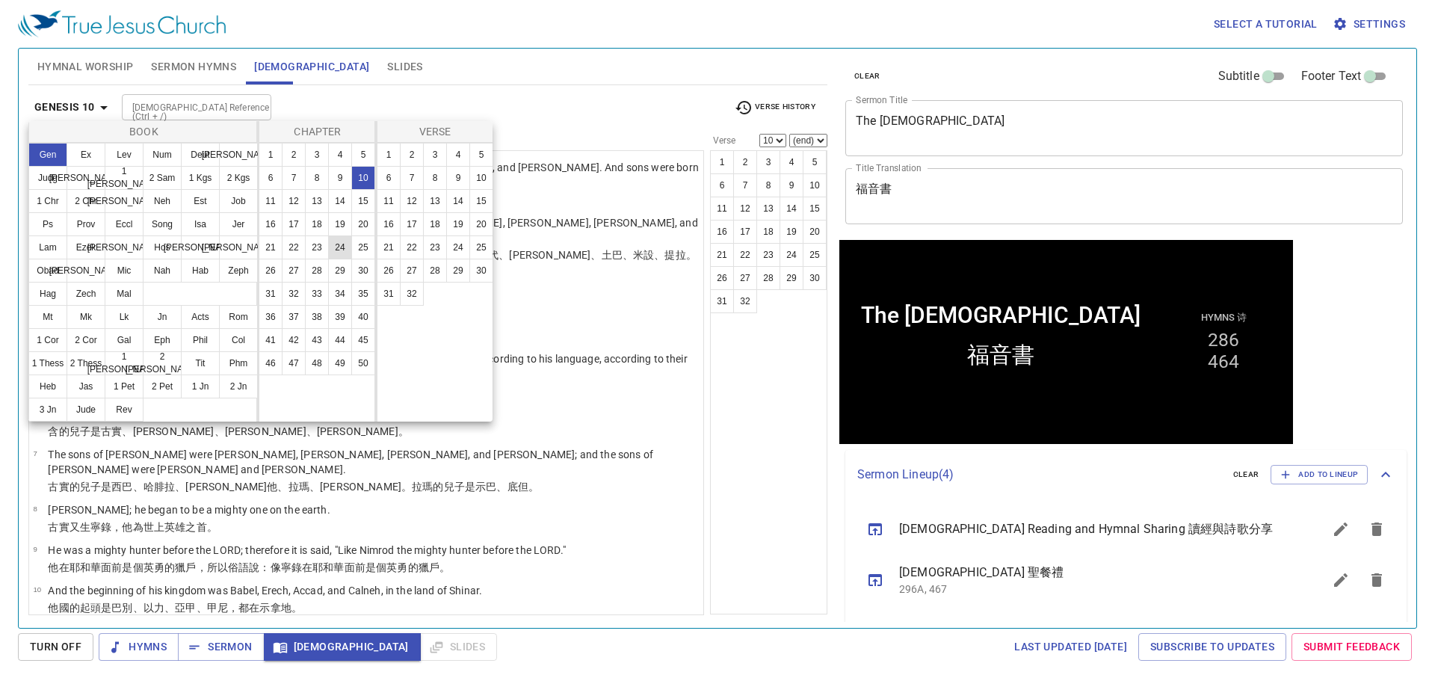
scroll to position [511, 0]
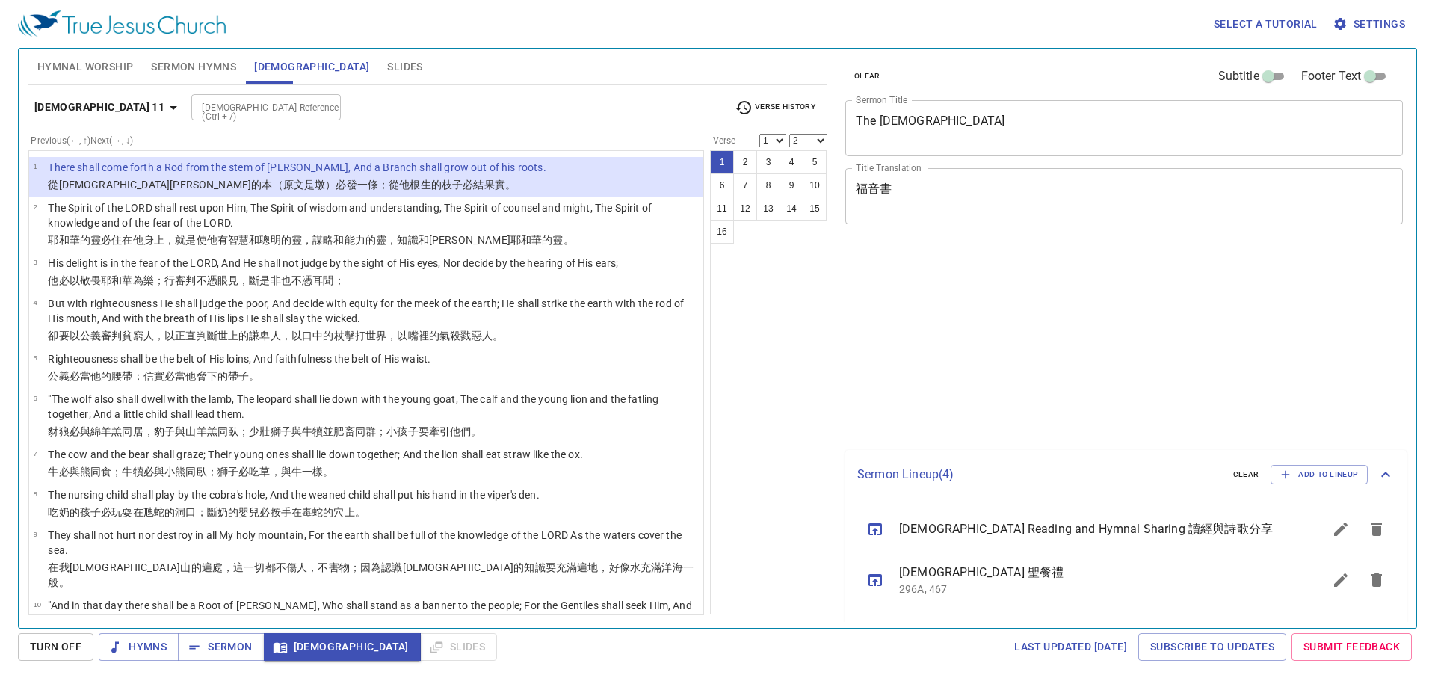
select select "2"
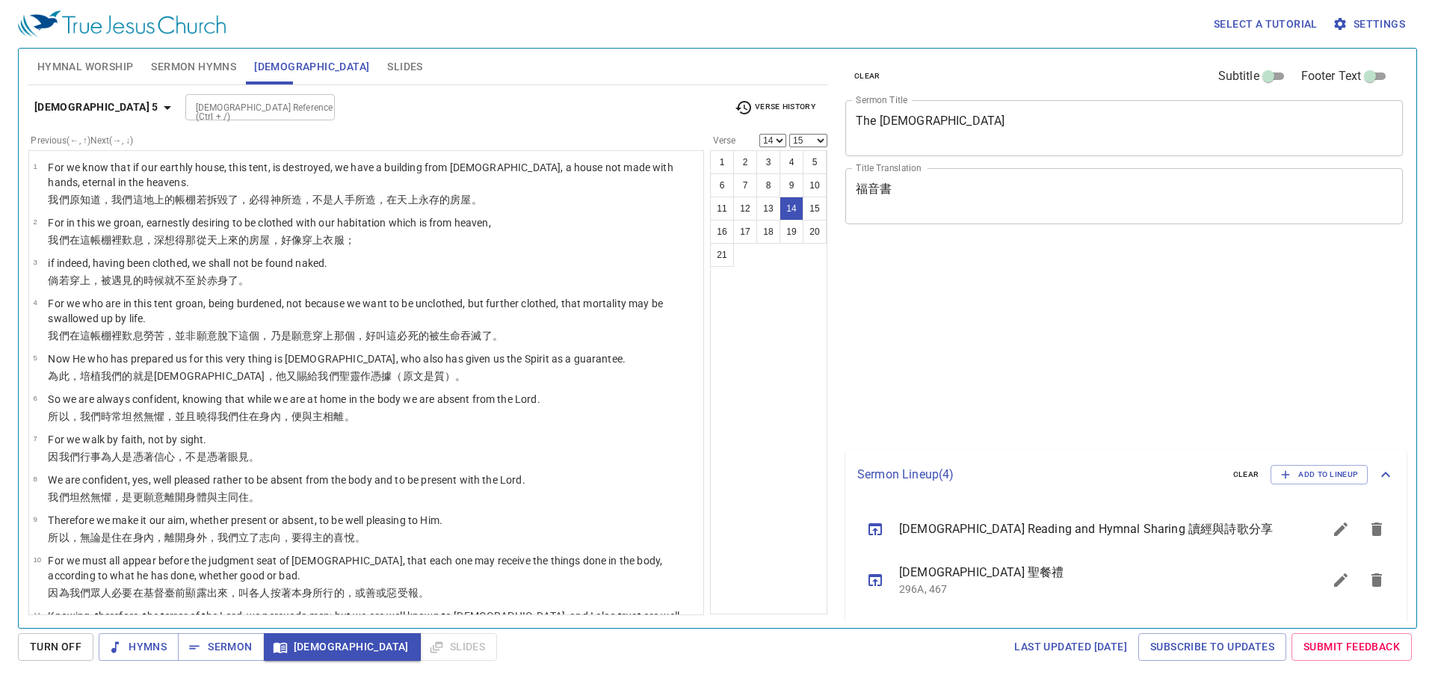
select select "14"
select select "15"
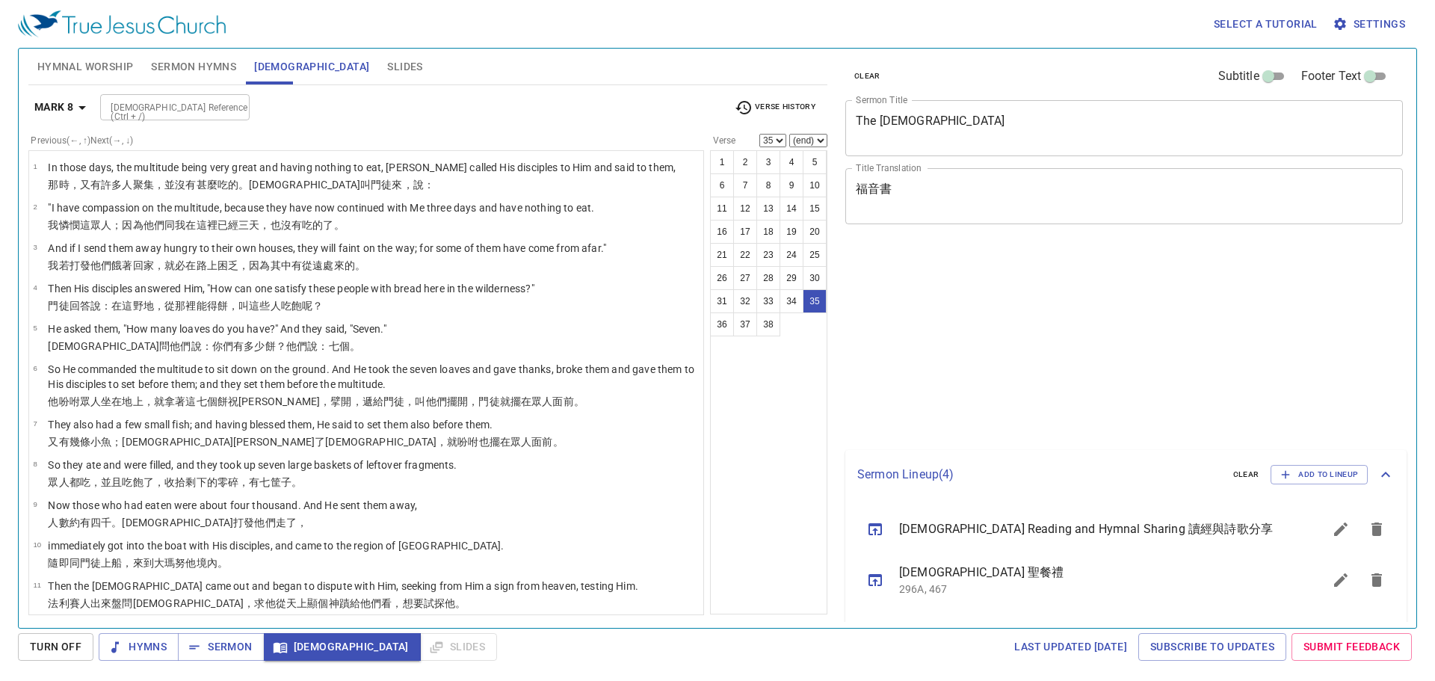
select select "35"
